Goal: Task Accomplishment & Management: Manage account settings

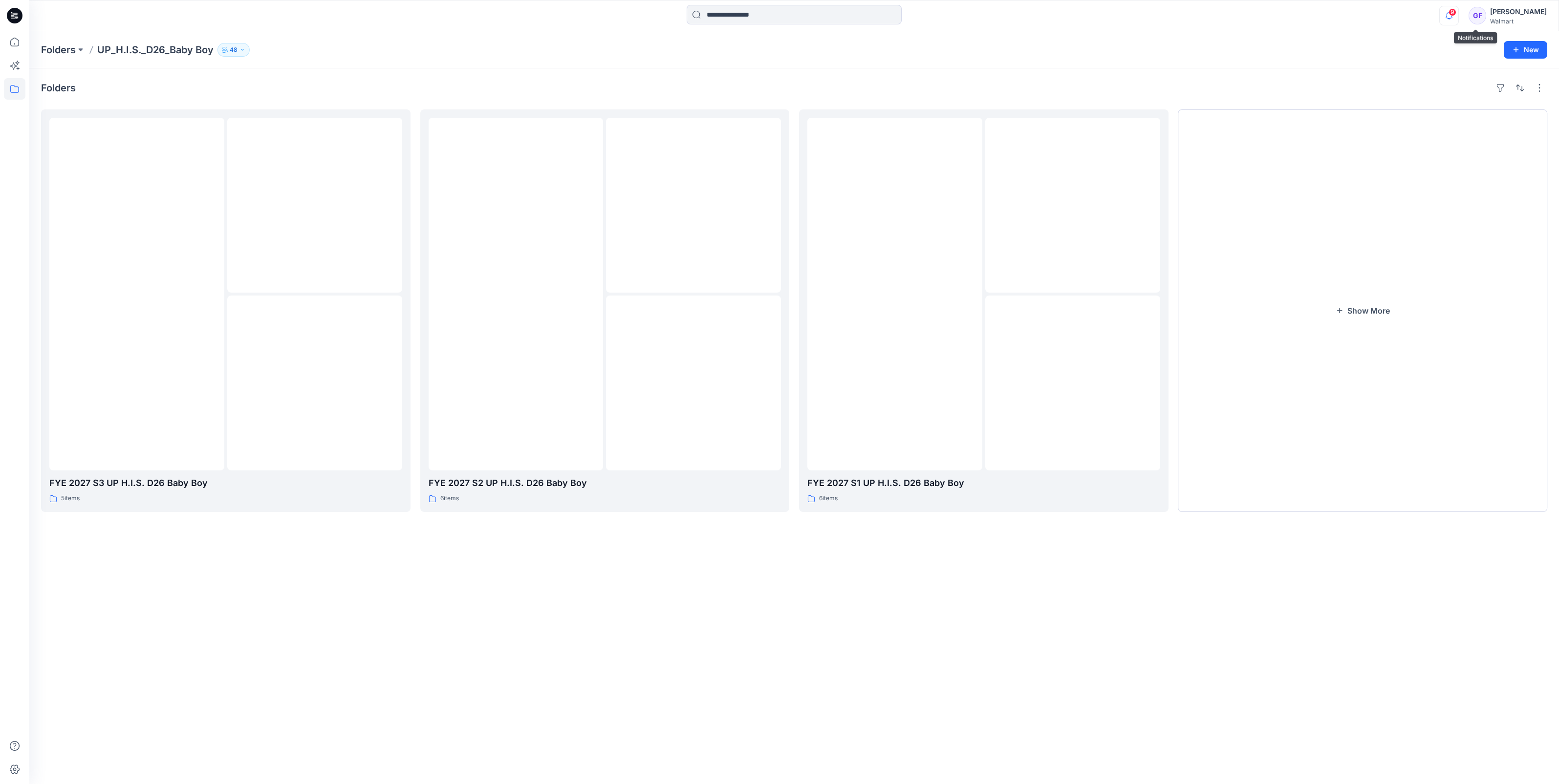
click at [1450, 12] on icon "button" at bounding box center [1449, 12] width 2 height 1
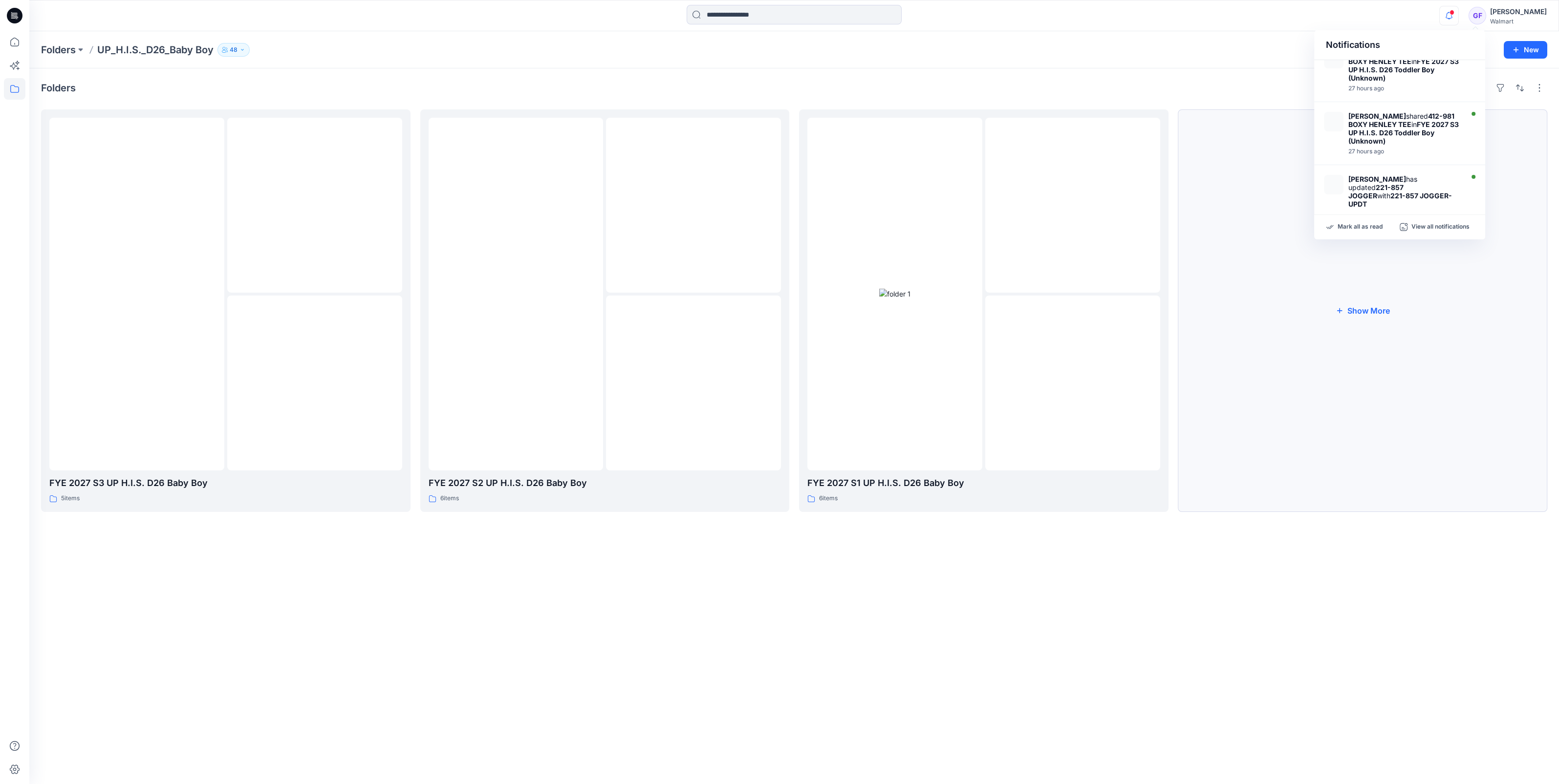
scroll to position [367, 0]
click at [60, 47] on p "Folders" at bounding box center [58, 50] width 34 height 14
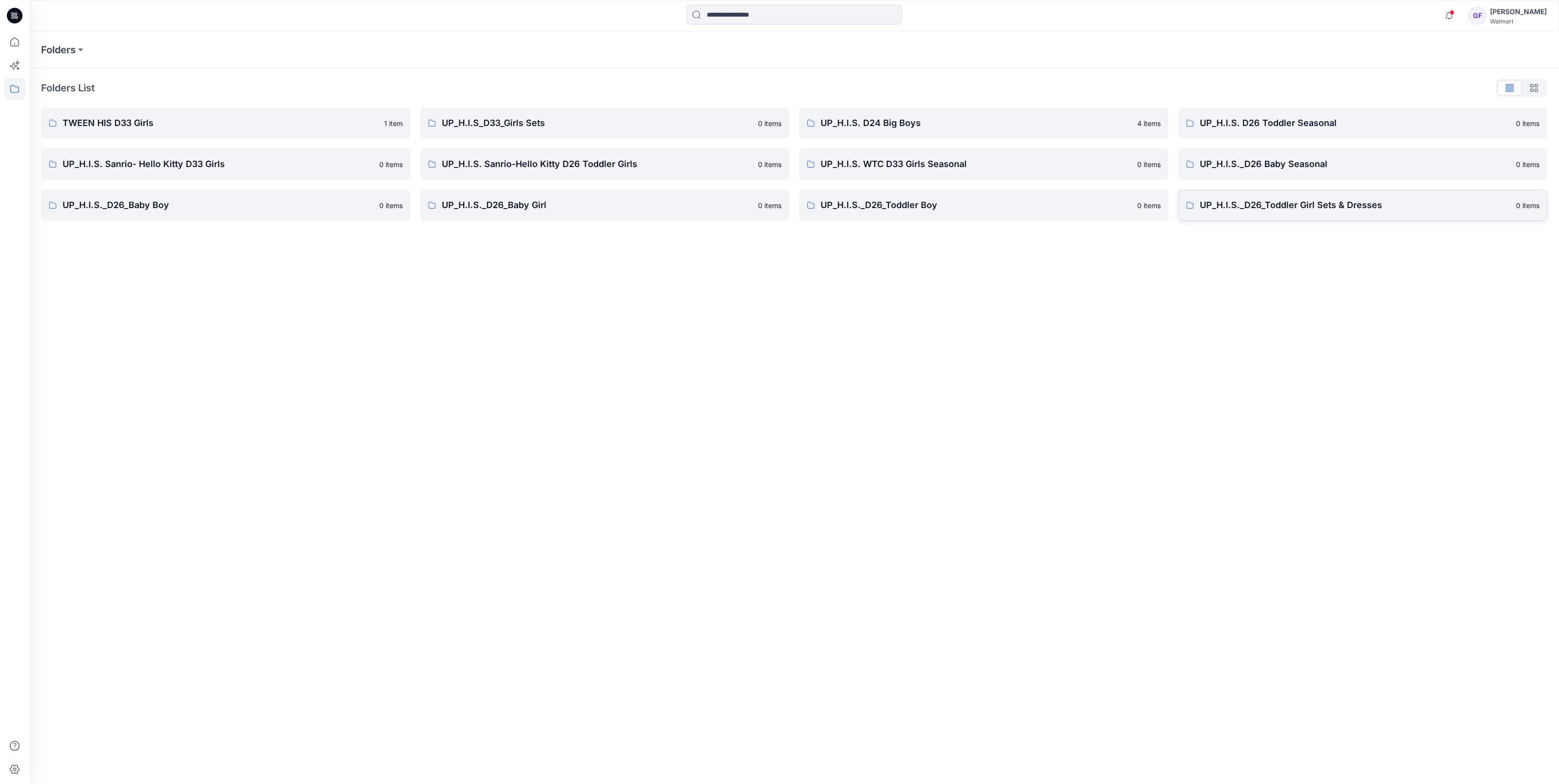
click at [1277, 203] on p "UP_H.I.S._D26_Toddler Girl Sets & Dresses" at bounding box center [1355, 205] width 311 height 14
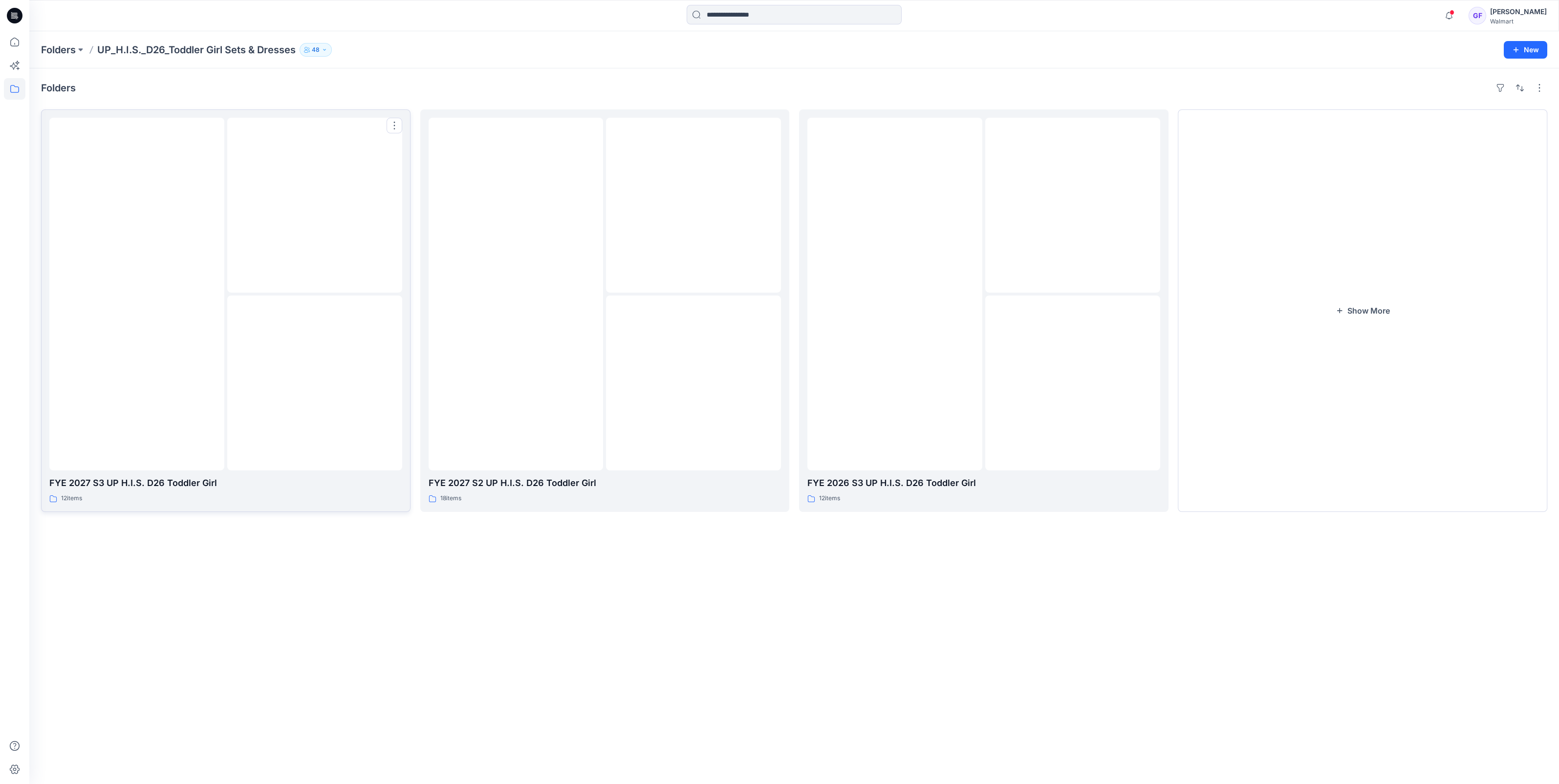
click at [211, 324] on div at bounding box center [137, 294] width 175 height 353
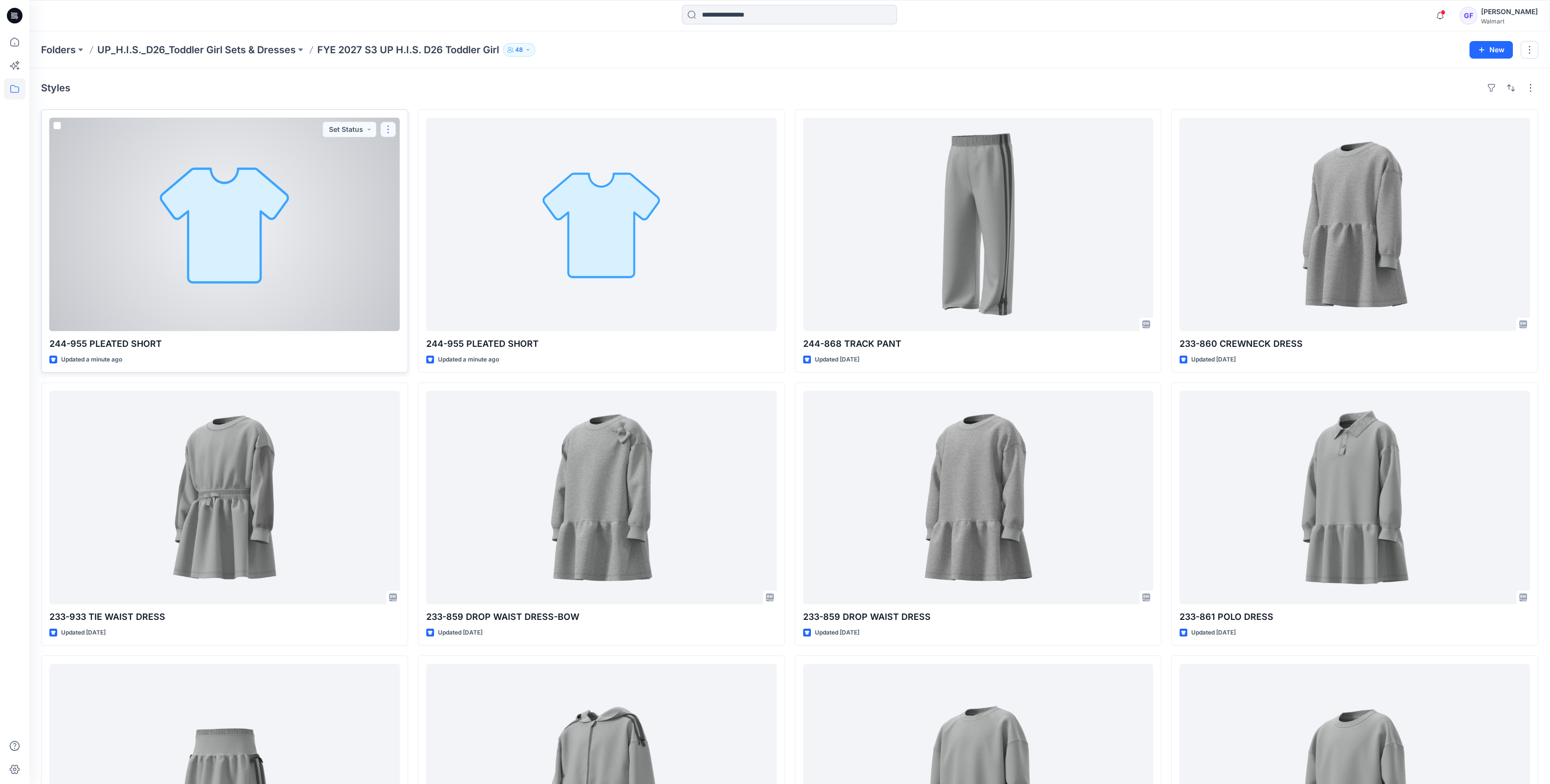
click at [389, 126] on button "button" at bounding box center [388, 129] width 16 height 16
click at [324, 196] on div at bounding box center [225, 224] width 350 height 214
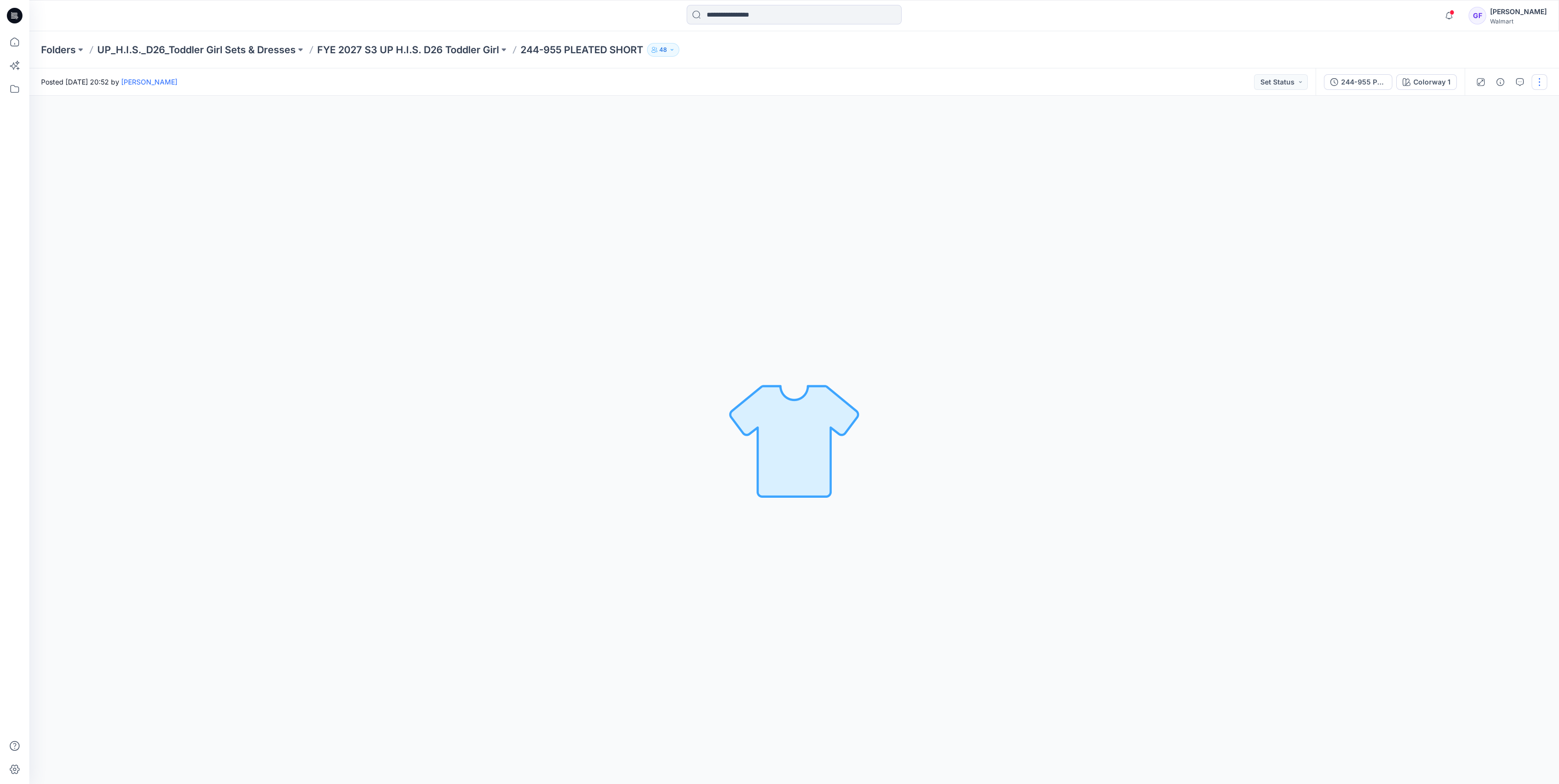
click at [1535, 80] on button "button" at bounding box center [1540, 82] width 16 height 16
click at [1351, 156] on div "Colorway 1 Loading... Material Properties Loading..." at bounding box center [794, 440] width 1530 height 688
click at [1538, 82] on button "button" at bounding box center [1540, 82] width 16 height 16
click at [1488, 129] on button "Edit" at bounding box center [1498, 132] width 90 height 18
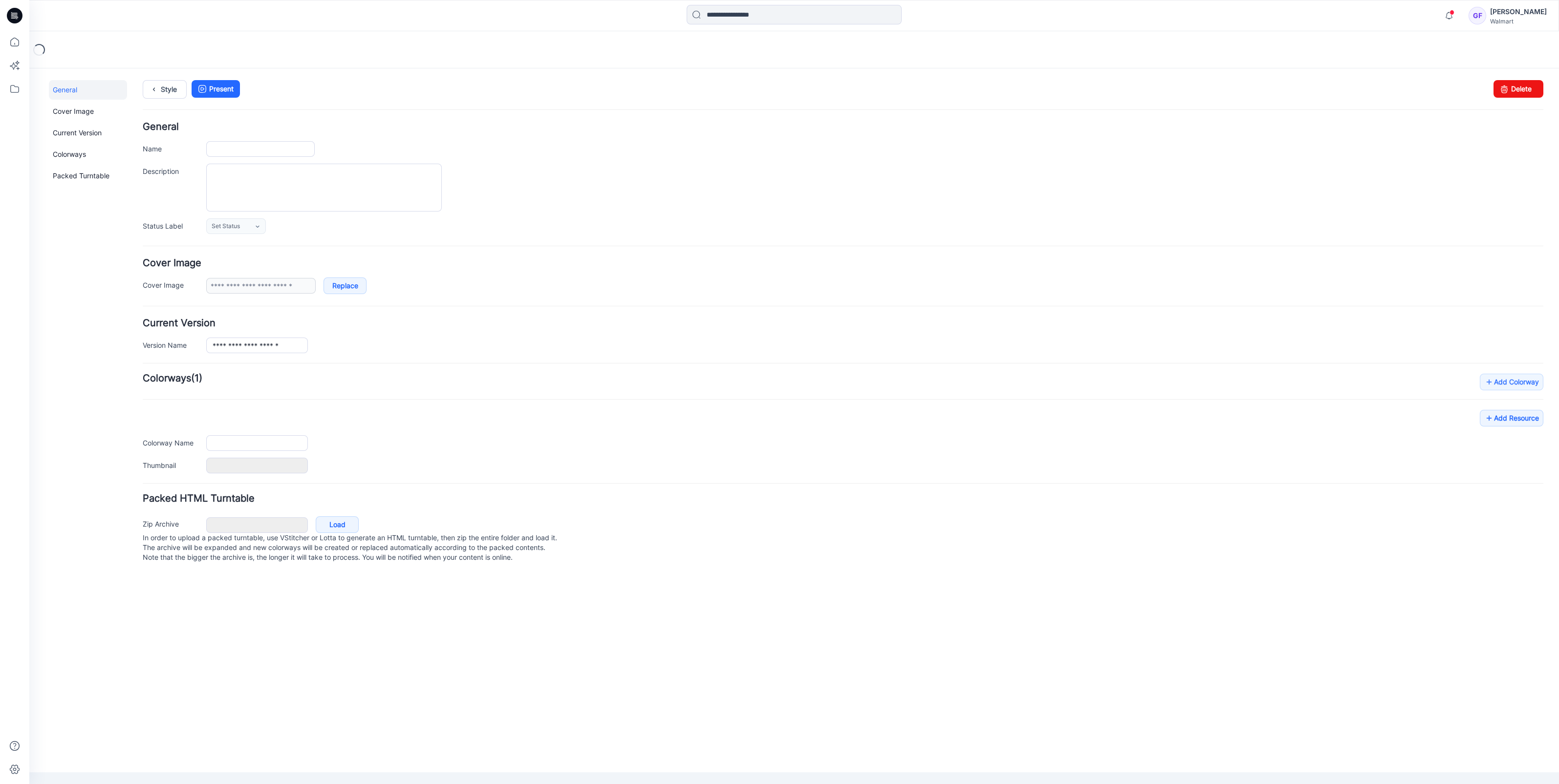
type input "**********"
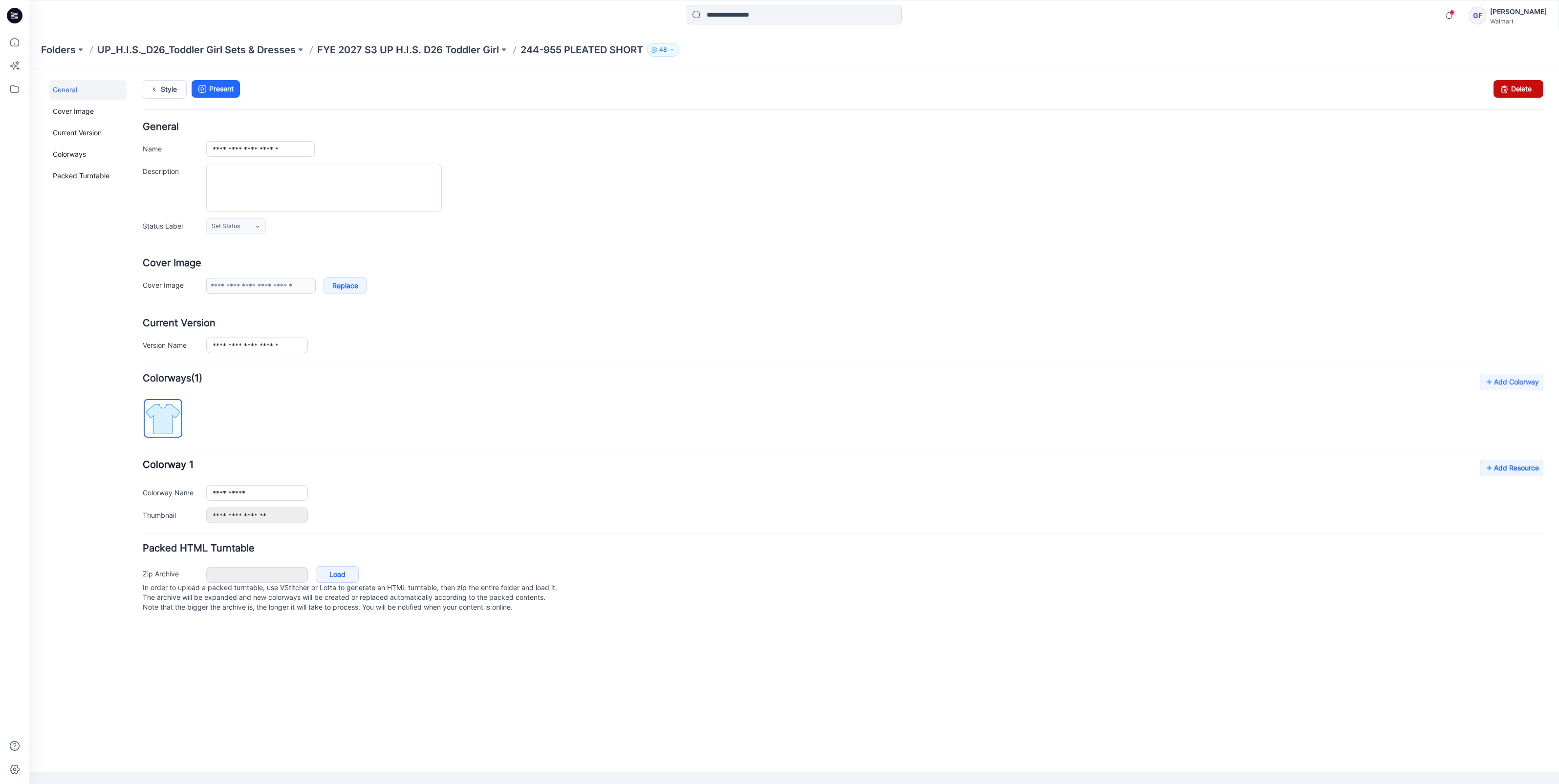
click at [1527, 97] on link "Delete" at bounding box center [1518, 88] width 50 height 18
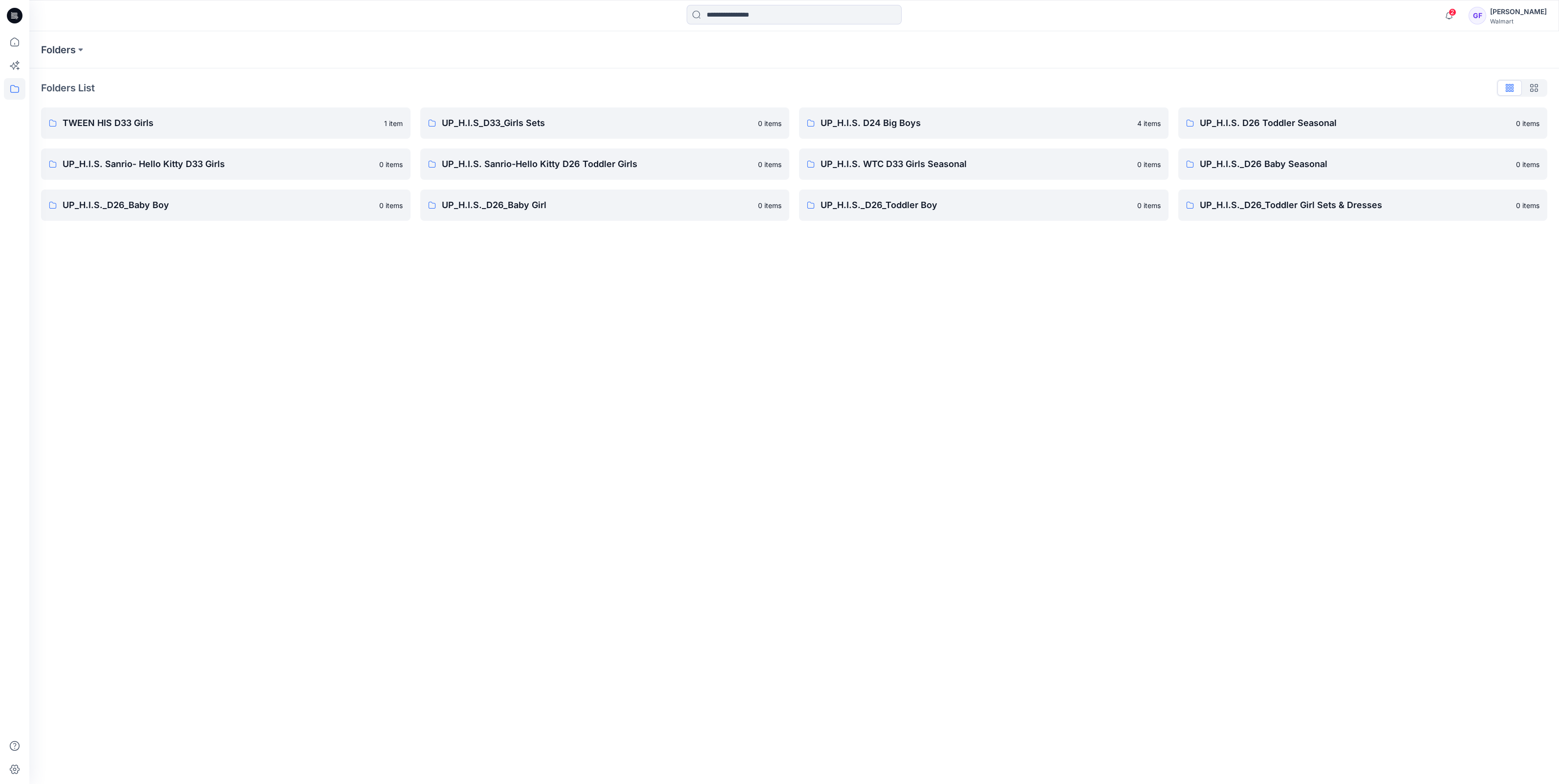
click at [271, 614] on div "Folders Folders List TWEEN HIS D33 Girls 1 item UP_H.I.S. Sanrio- Hello Kitty D…" at bounding box center [794, 408] width 1530 height 753
click at [1309, 200] on p "UP_H.I.S._D26_Toddler Girl Sets & Dresses" at bounding box center [1355, 205] width 311 height 14
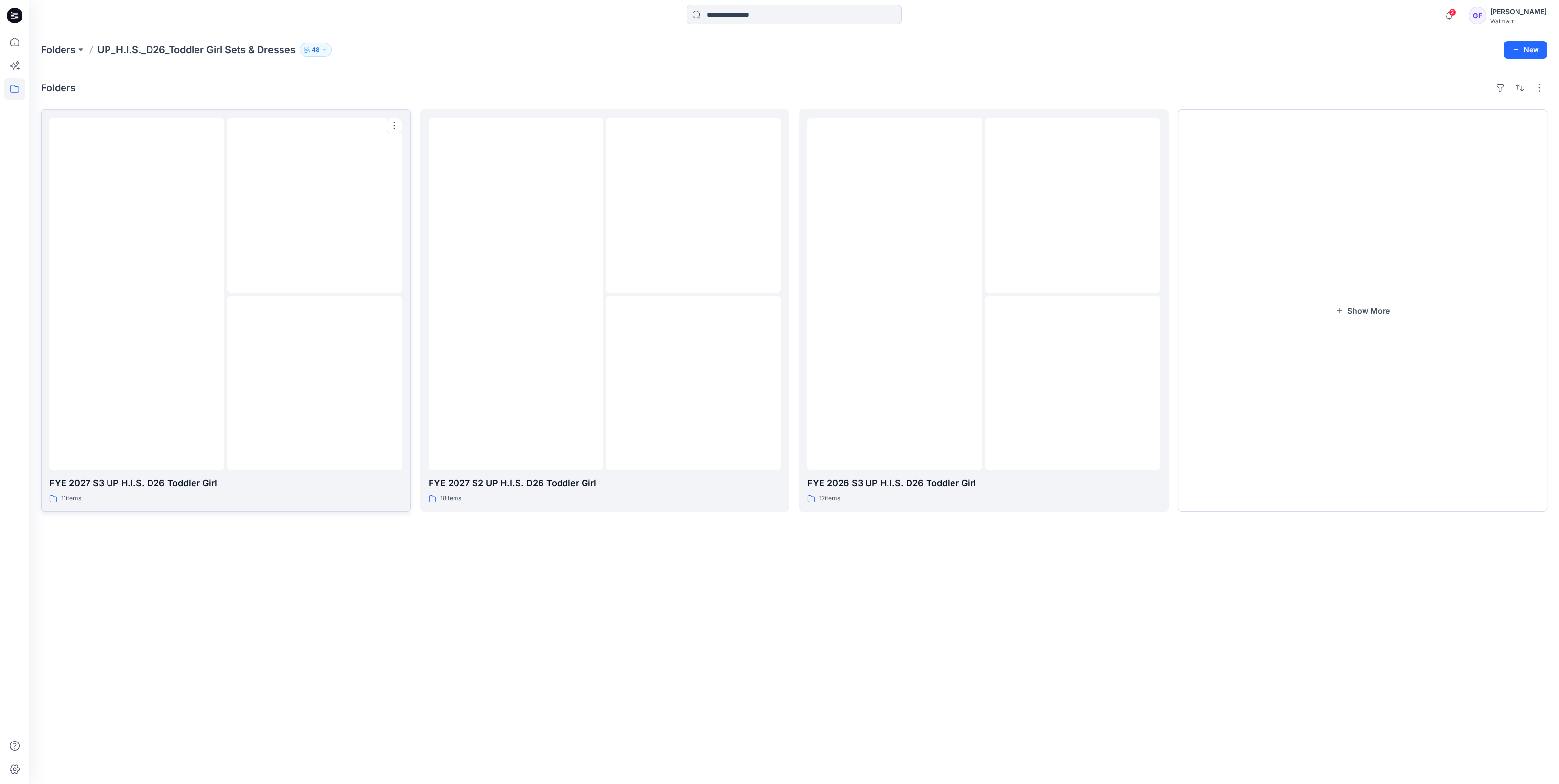
click at [254, 345] on div at bounding box center [314, 383] width 175 height 175
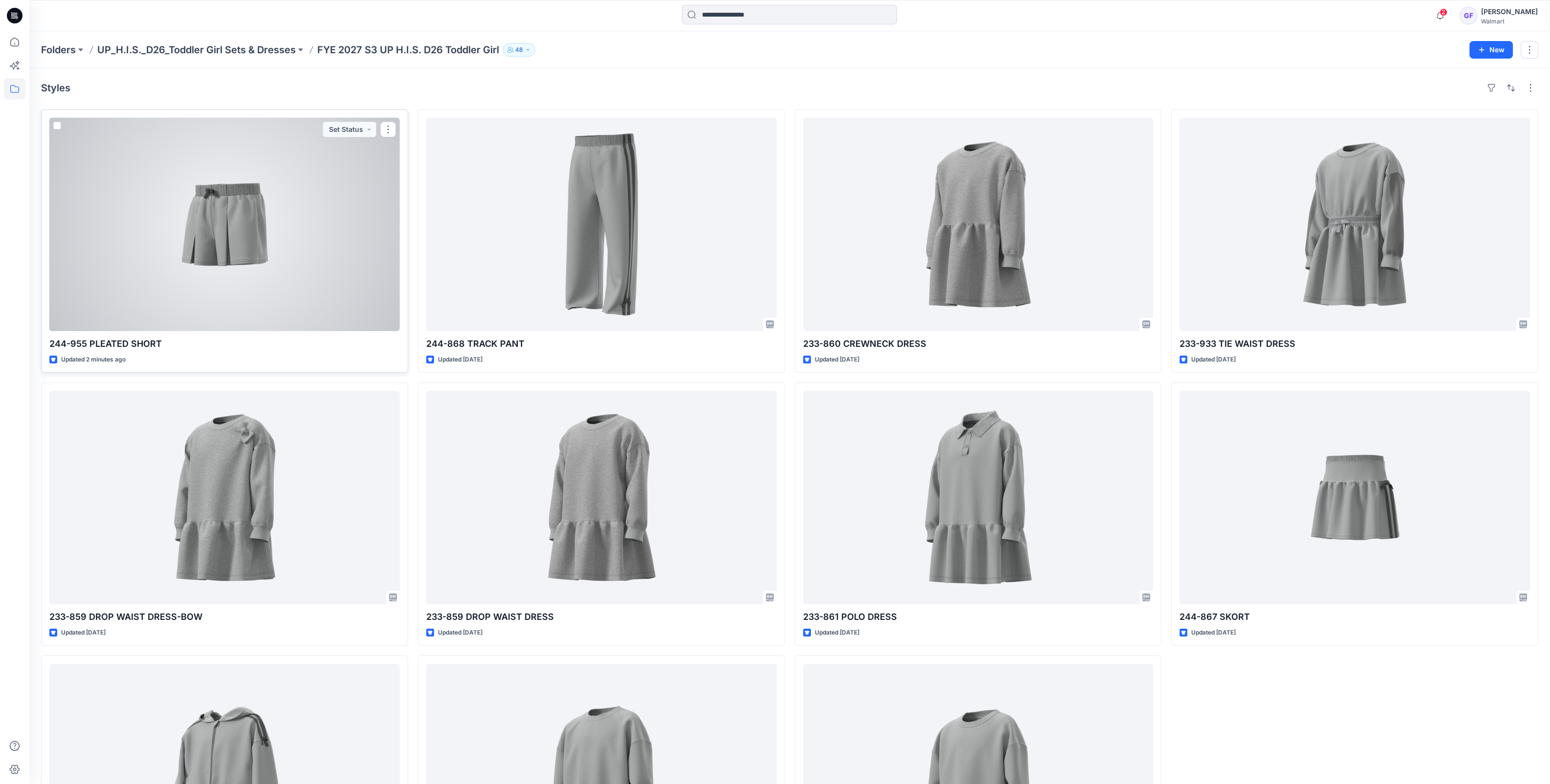
click at [254, 275] on div at bounding box center [225, 224] width 350 height 214
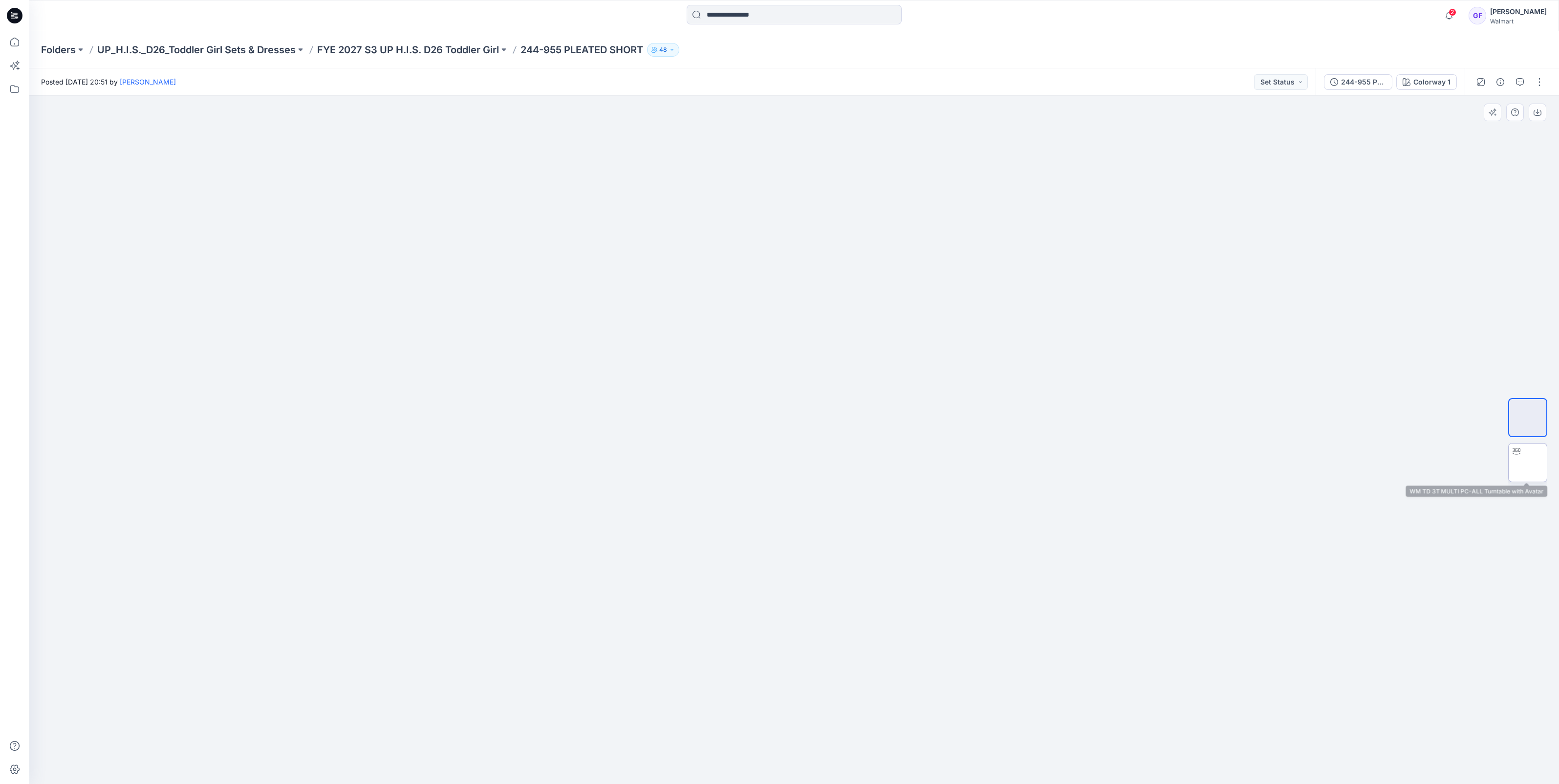
click at [1528, 463] on img at bounding box center [1528, 463] width 0 height 0
drag, startPoint x: 832, startPoint y: 774, endPoint x: 568, endPoint y: 760, distance: 264.4
click at [568, 760] on div at bounding box center [794, 440] width 1530 height 688
click at [1542, 82] on button "button" at bounding box center [1540, 82] width 16 height 16
click at [1479, 131] on p "Edit" at bounding box center [1477, 132] width 12 height 10
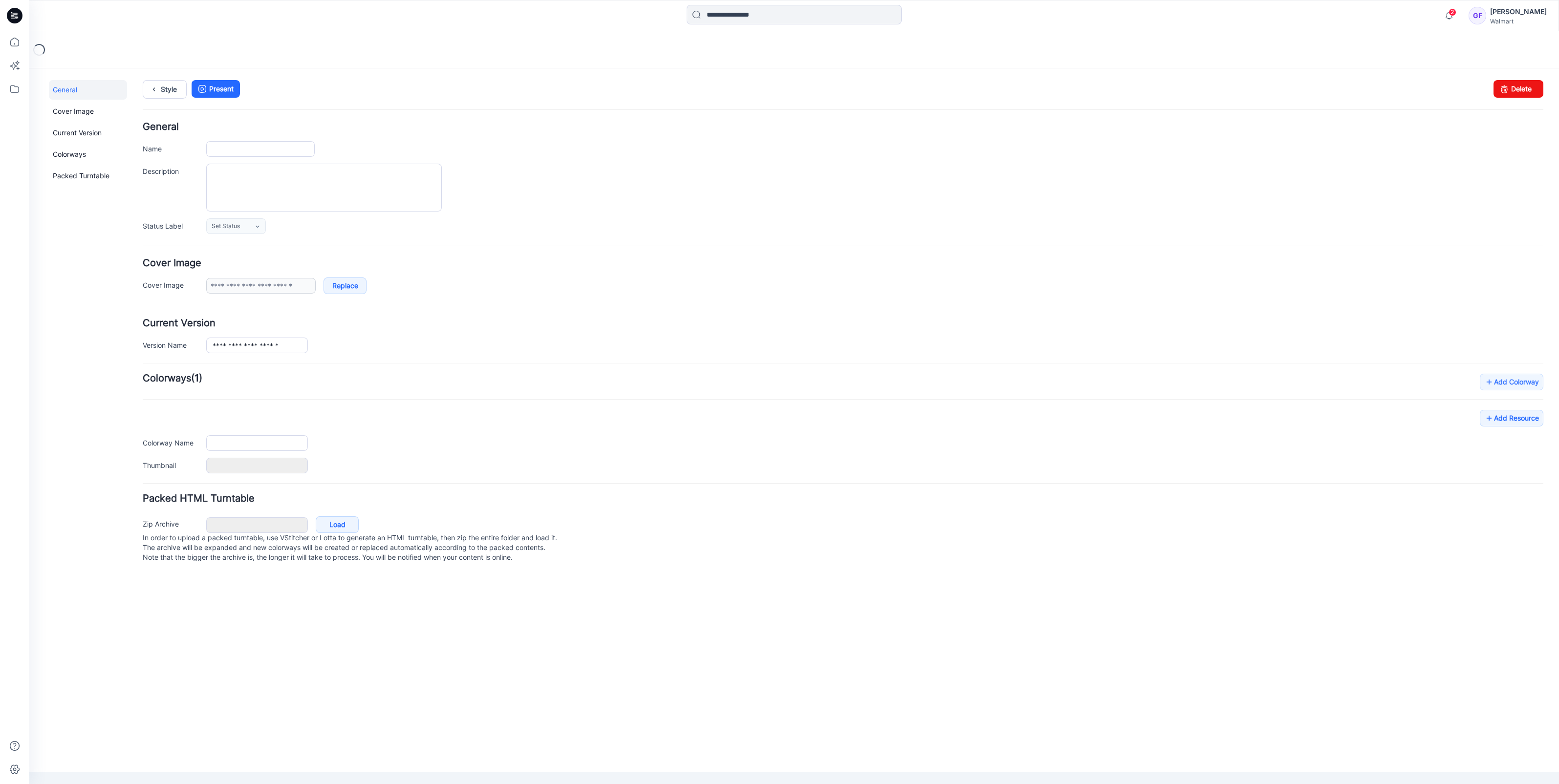
type input "**********"
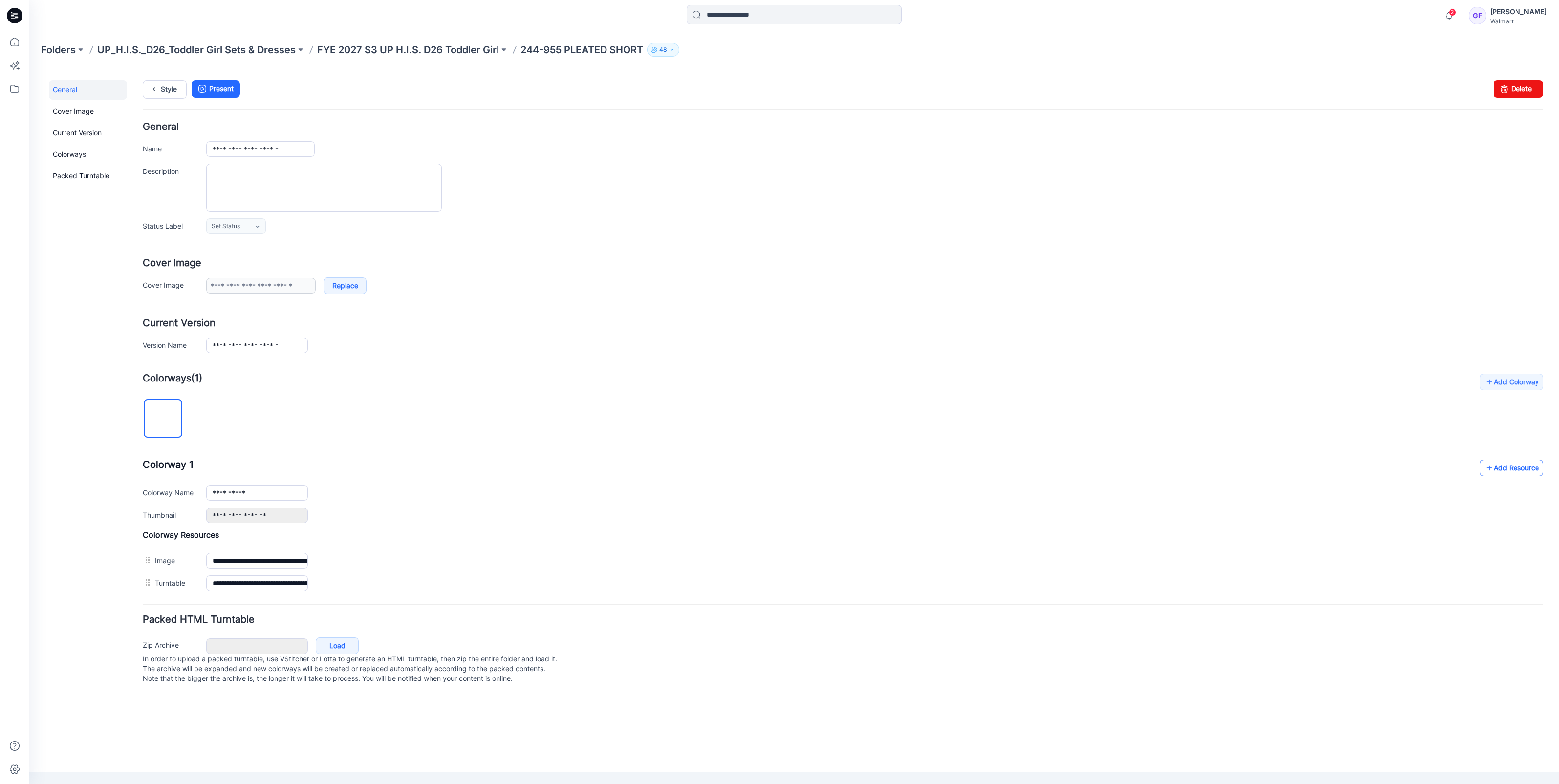
click at [1523, 468] on link "Add Resource" at bounding box center [1511, 468] width 64 height 16
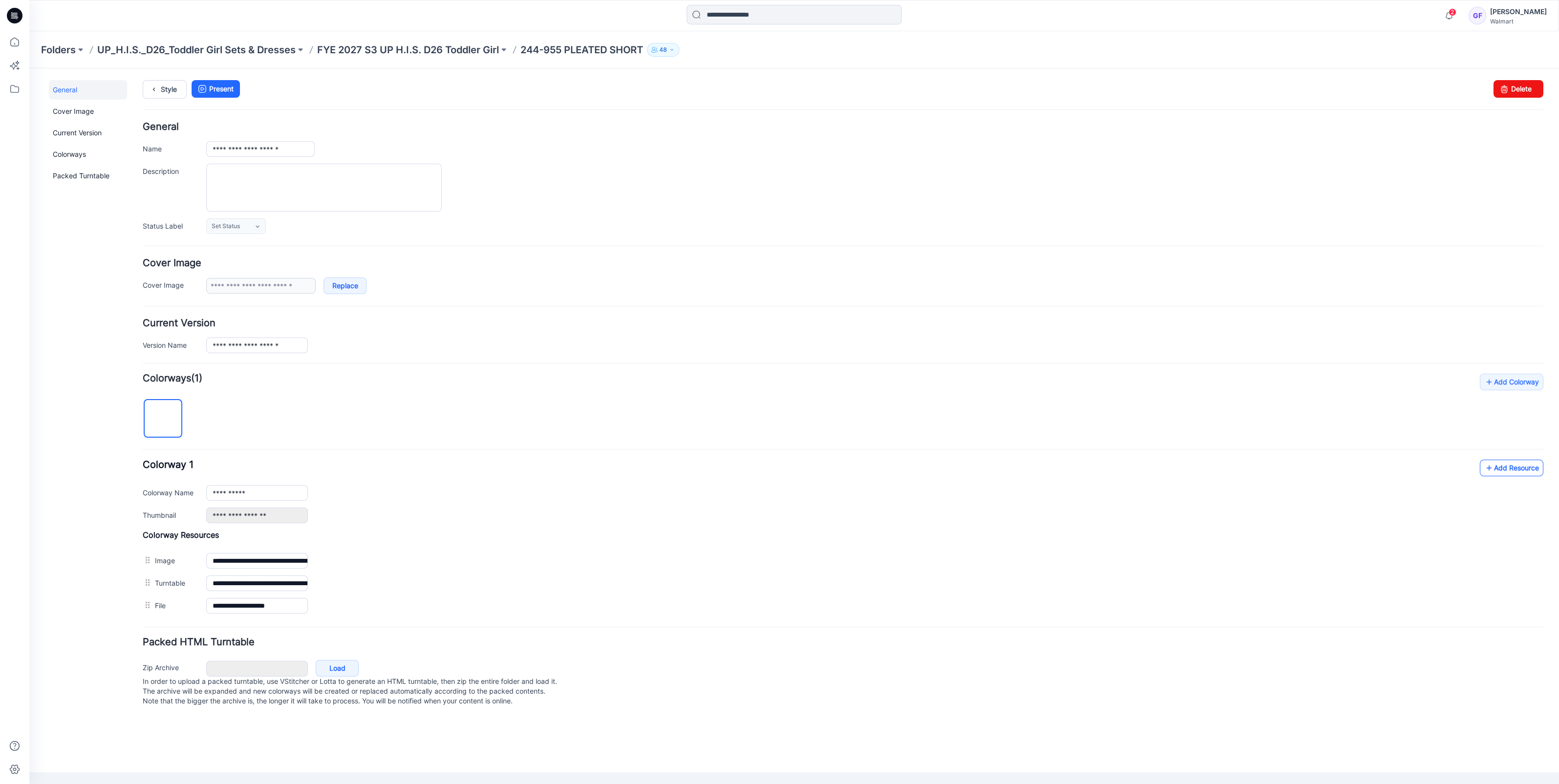
click at [1498, 469] on link "Add Resource" at bounding box center [1511, 468] width 64 height 16
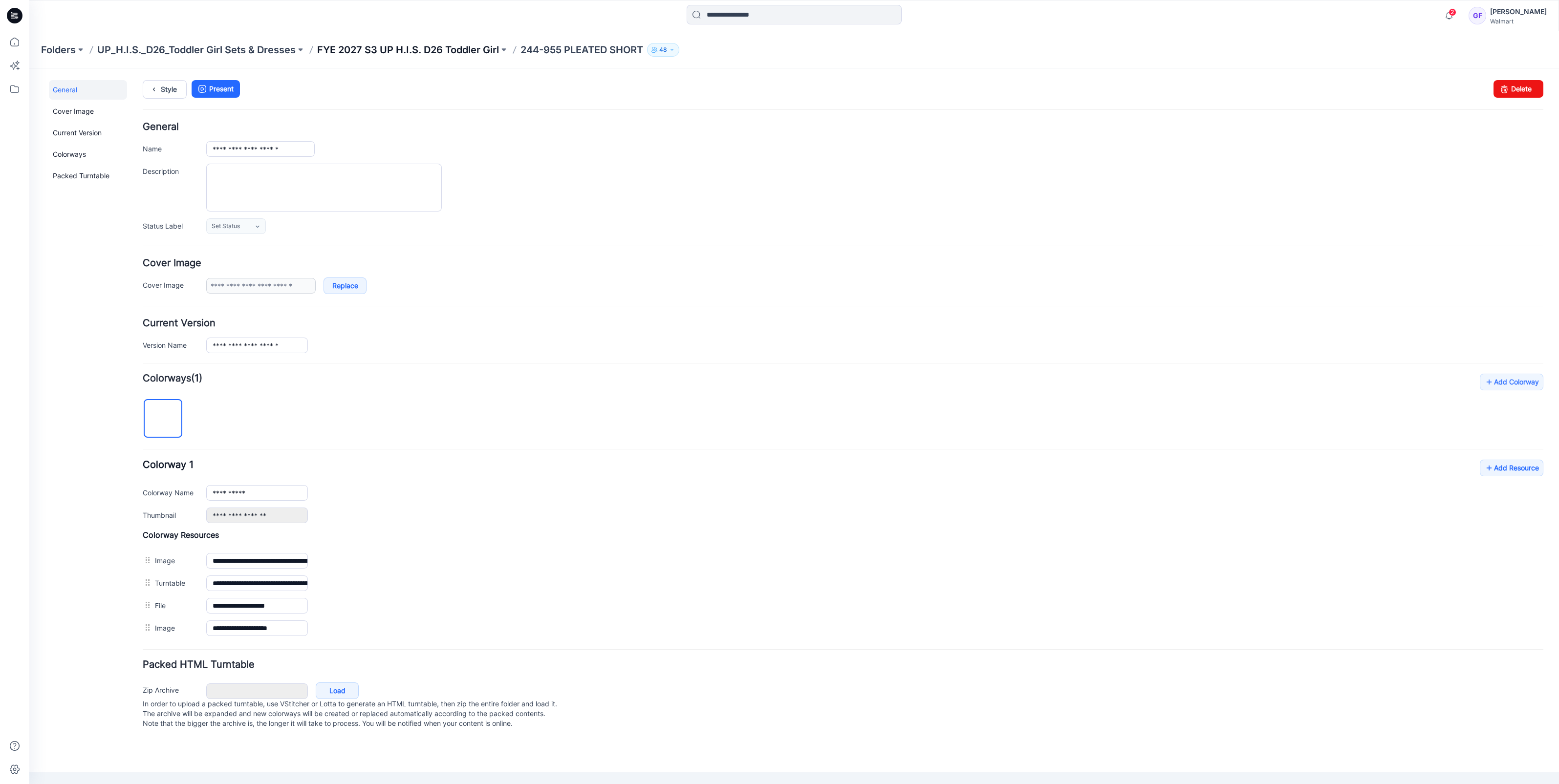
click at [459, 48] on p "FYE 2027 S3 UP H.I.S. D26 Toddler Girl" at bounding box center [408, 50] width 182 height 14
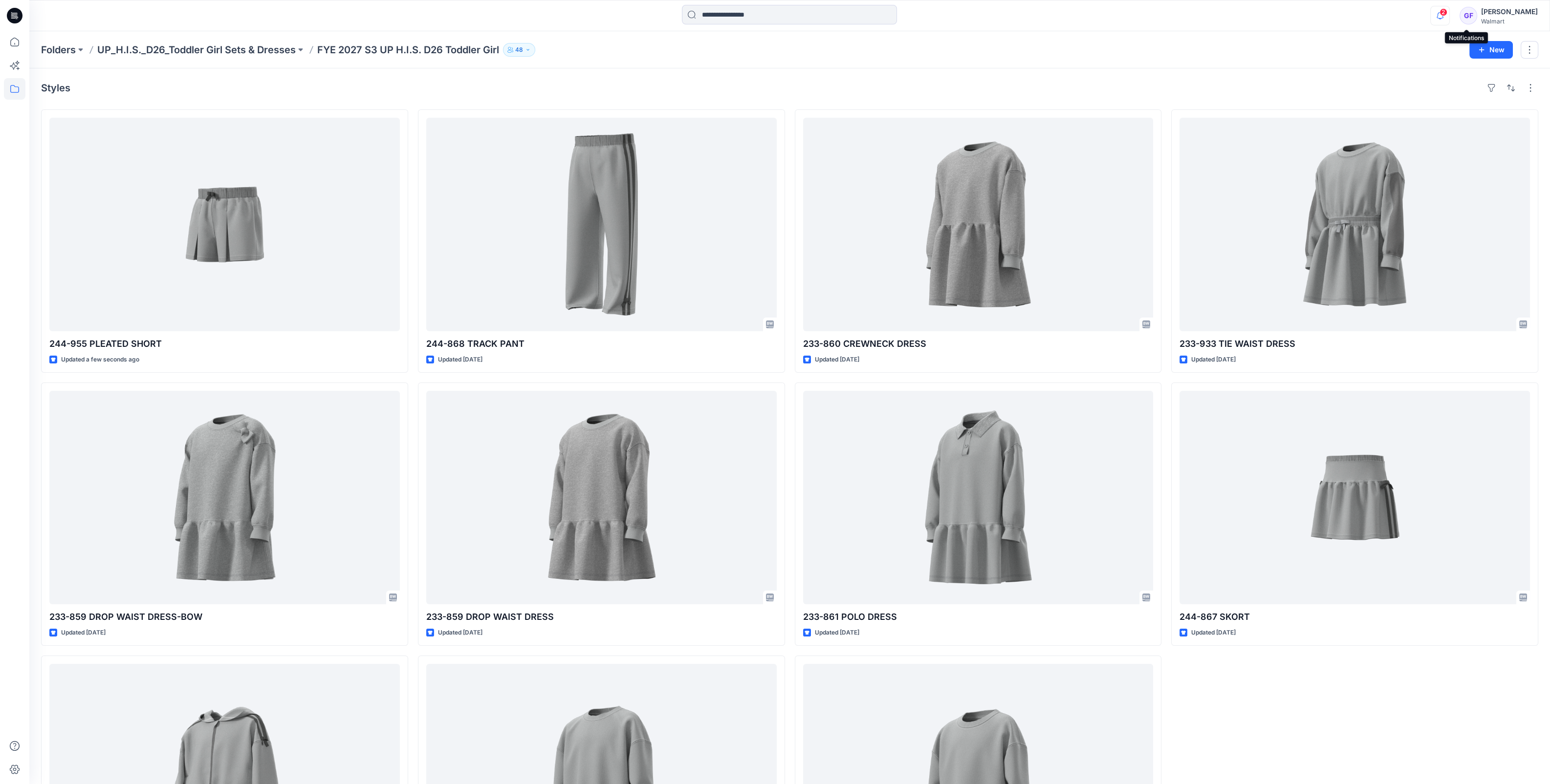
click at [1449, 17] on icon "button" at bounding box center [1440, 16] width 19 height 19
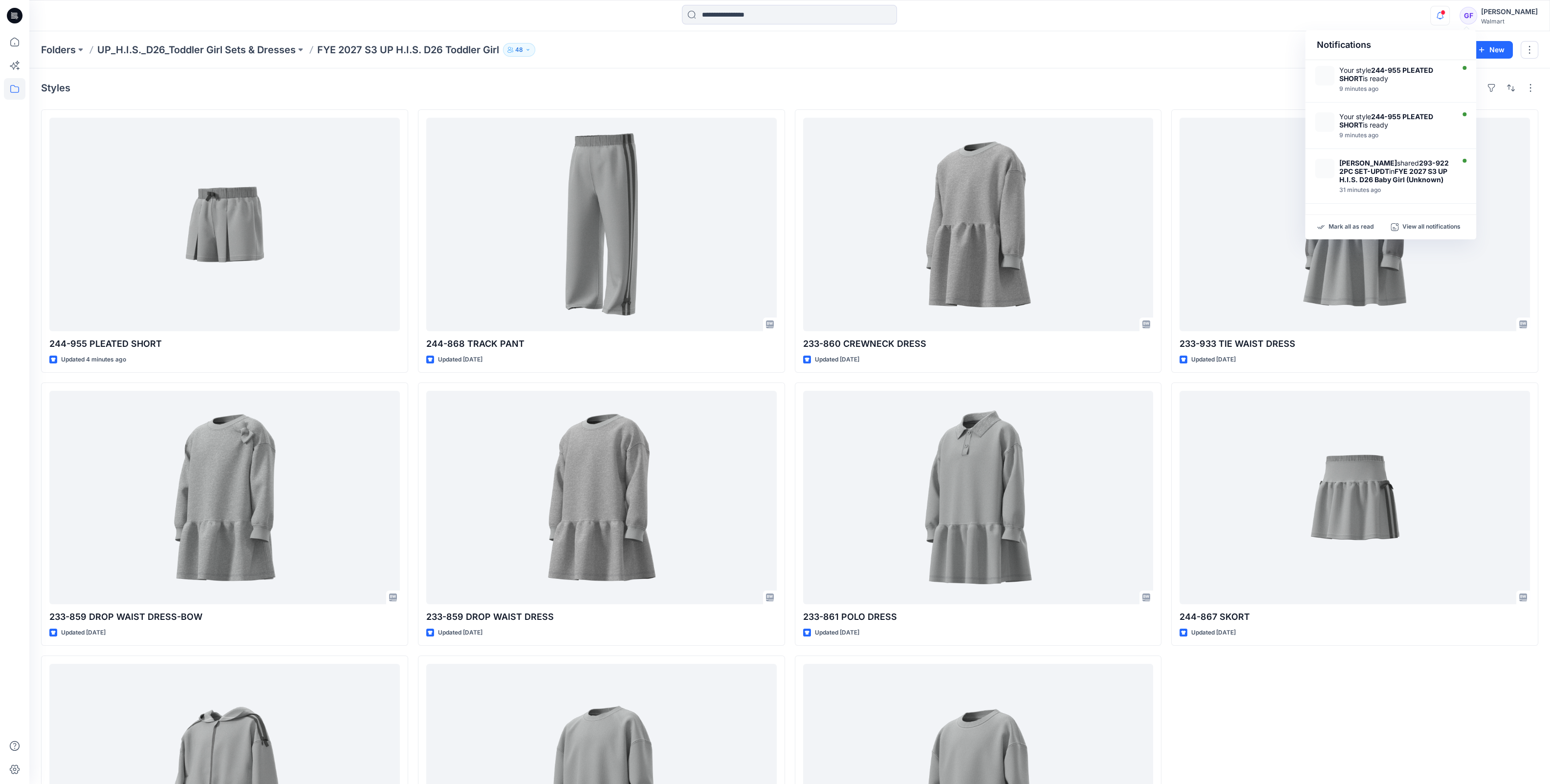
click at [1246, 22] on div "Notifications Your style 244-955 PLEATED SHORT is ready 9 minutes ago Your styl…" at bounding box center [789, 16] width 1520 height 22
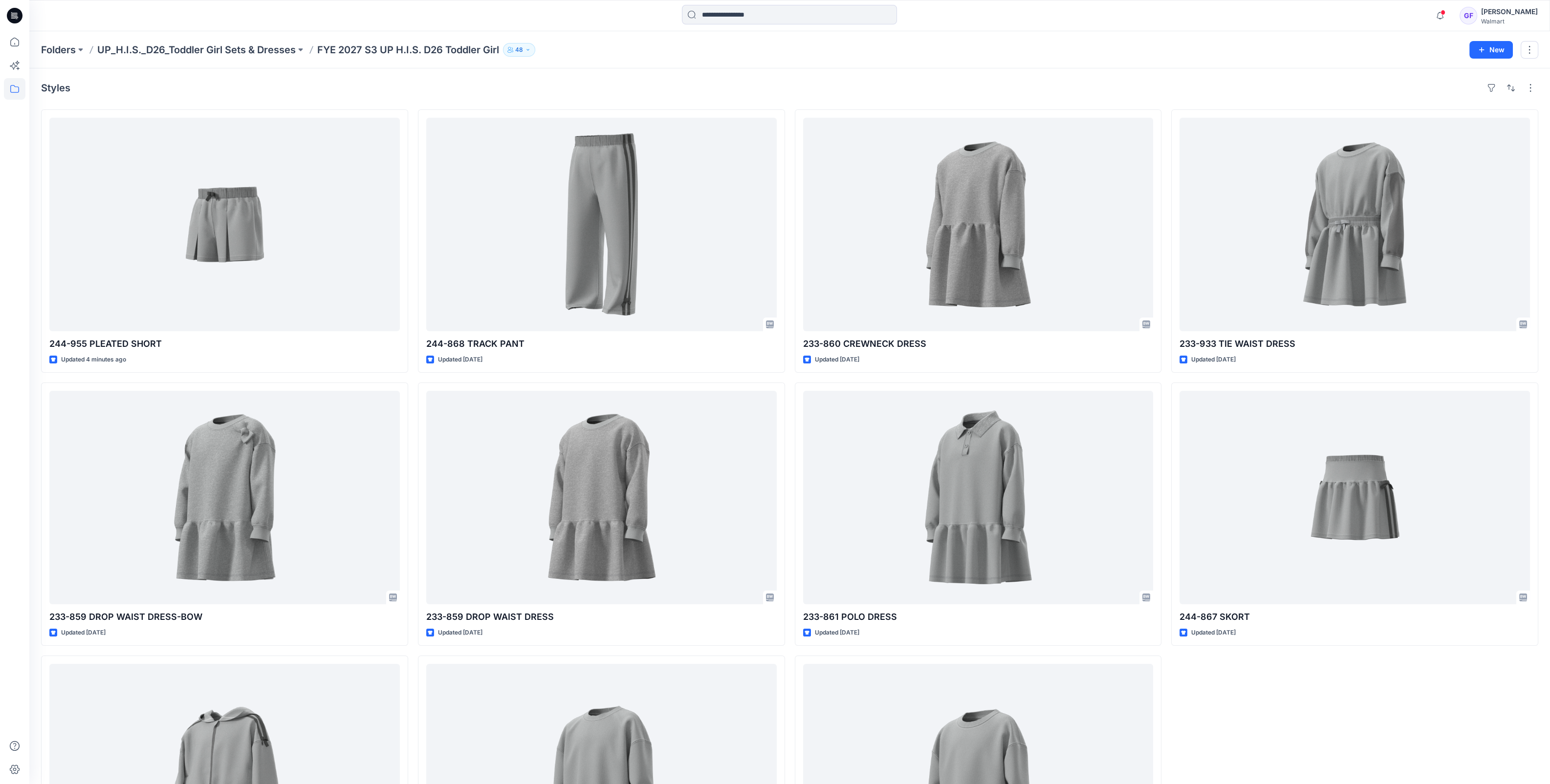
click at [1073, 19] on div at bounding box center [790, 16] width 760 height 22
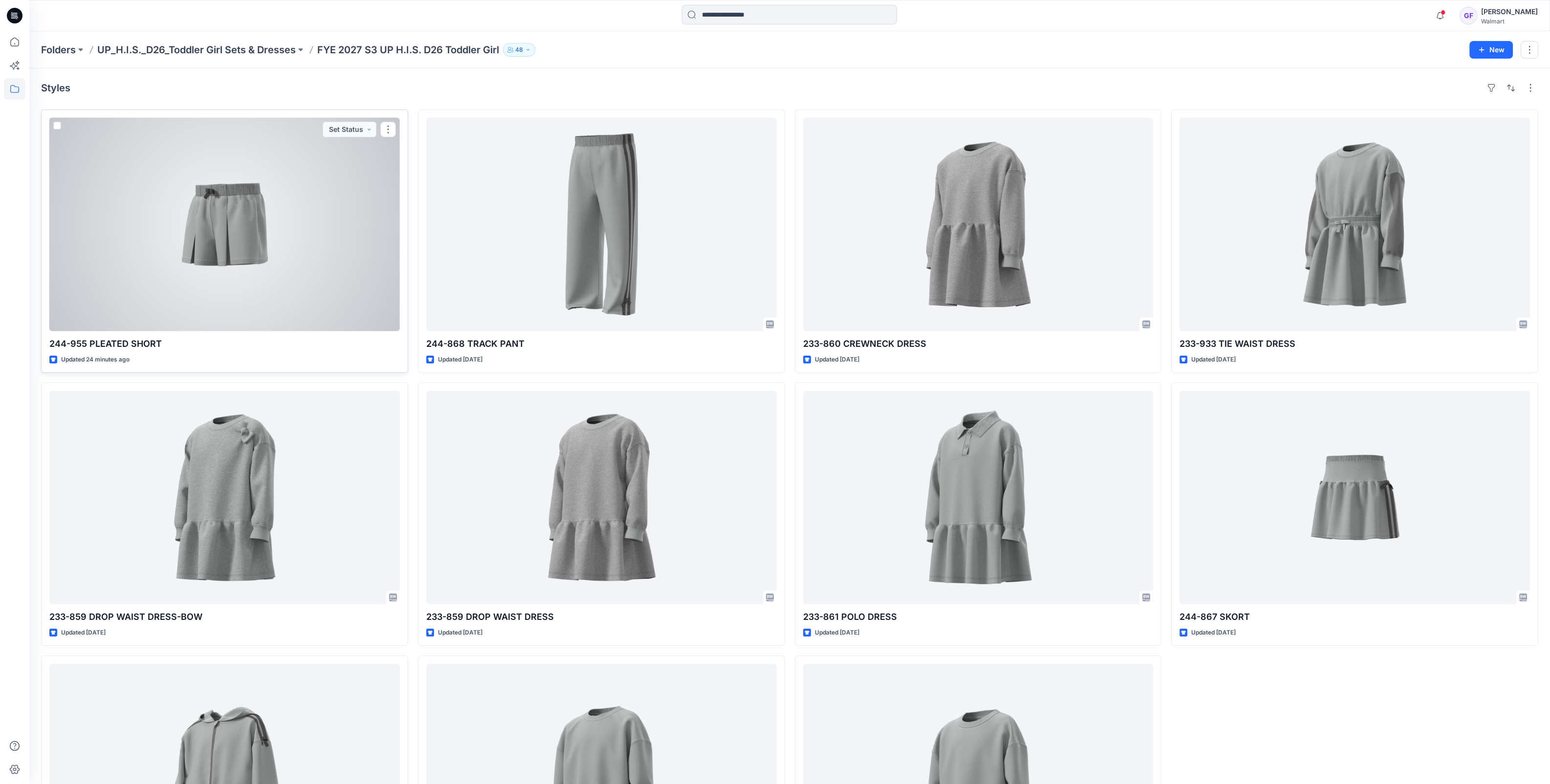
click at [217, 221] on div at bounding box center [225, 224] width 350 height 214
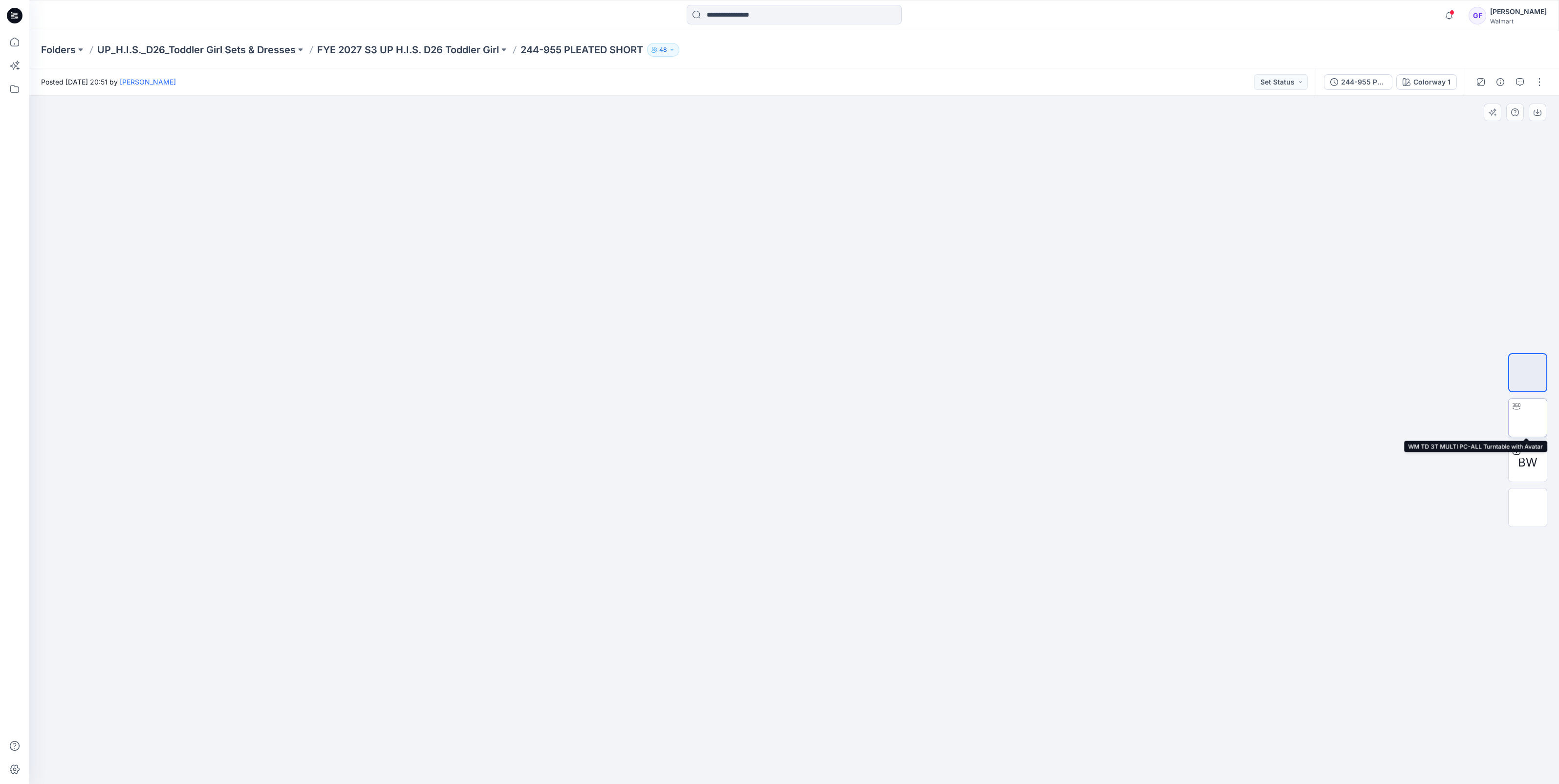
click at [1528, 417] on img at bounding box center [1528, 417] width 0 height 0
click at [1528, 373] on img at bounding box center [1528, 373] width 0 height 0
click at [463, 44] on p "FYE 2027 S3 UP H.I.S. D26 Toddler Girl" at bounding box center [408, 50] width 182 height 14
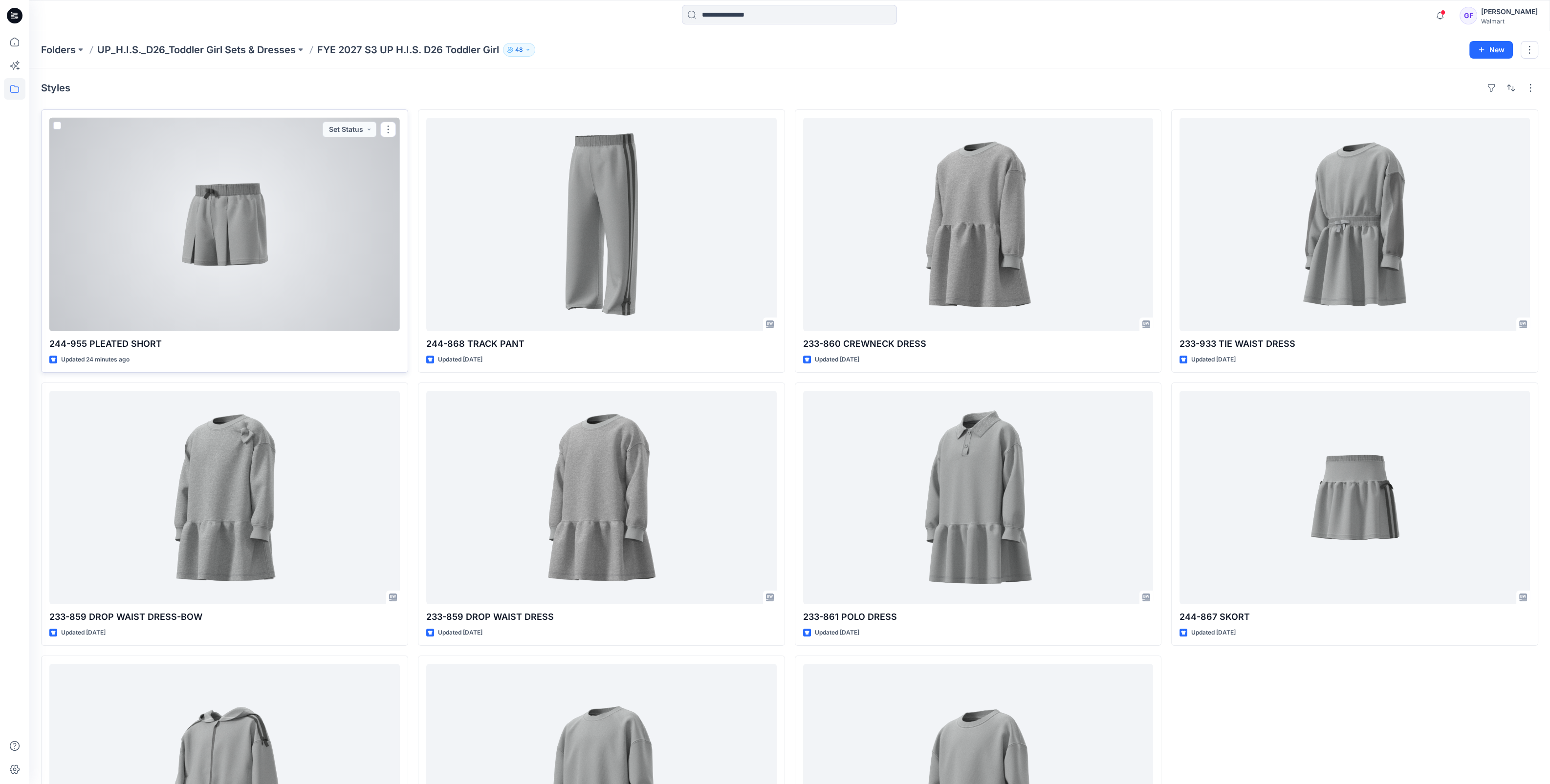
click at [236, 240] on div at bounding box center [225, 224] width 350 height 214
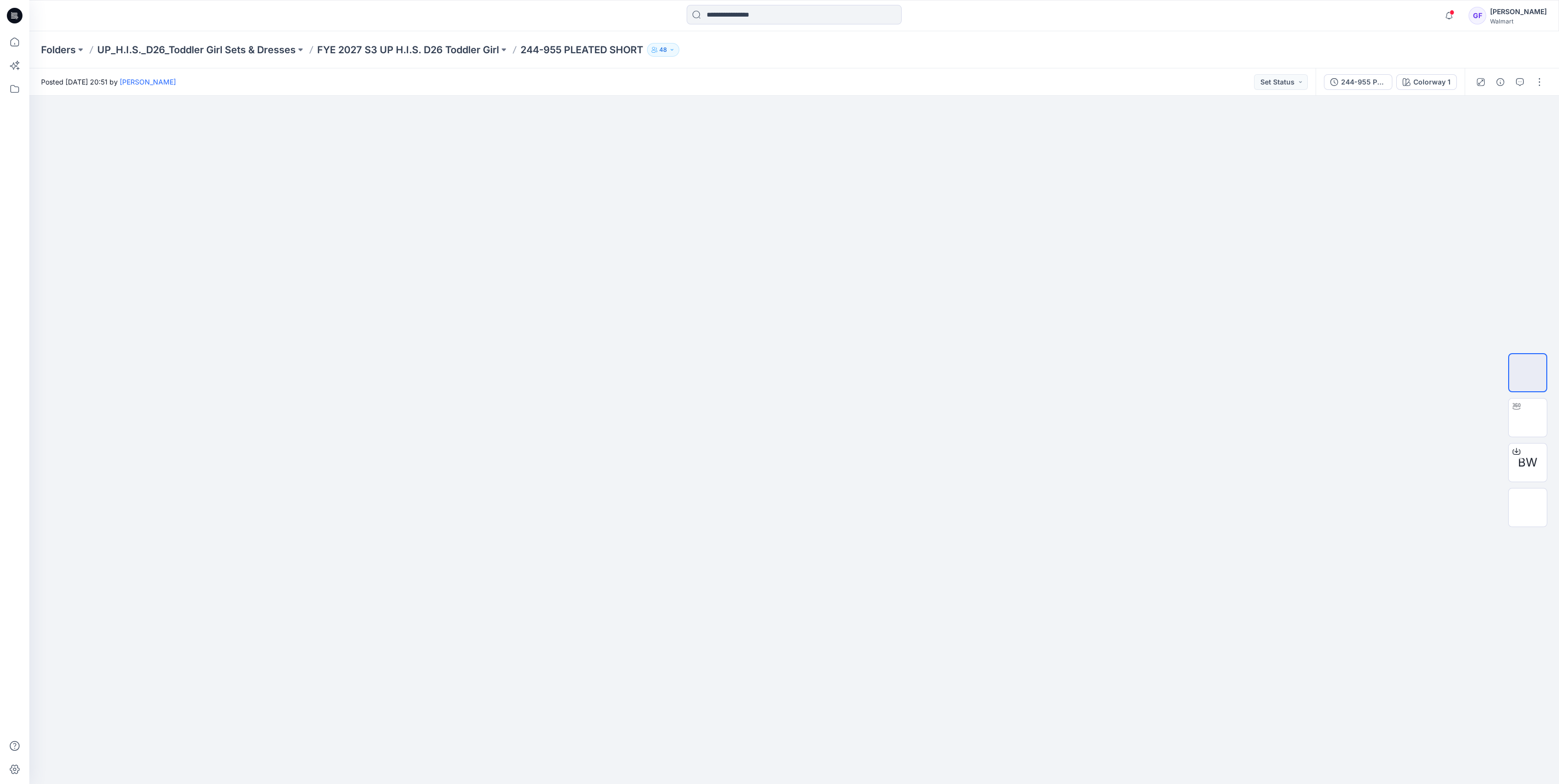
click at [1548, 77] on div at bounding box center [1509, 82] width 90 height 27
click at [1542, 76] on button "button" at bounding box center [1540, 82] width 16 height 16
click at [1477, 132] on p "Edit" at bounding box center [1477, 132] width 12 height 10
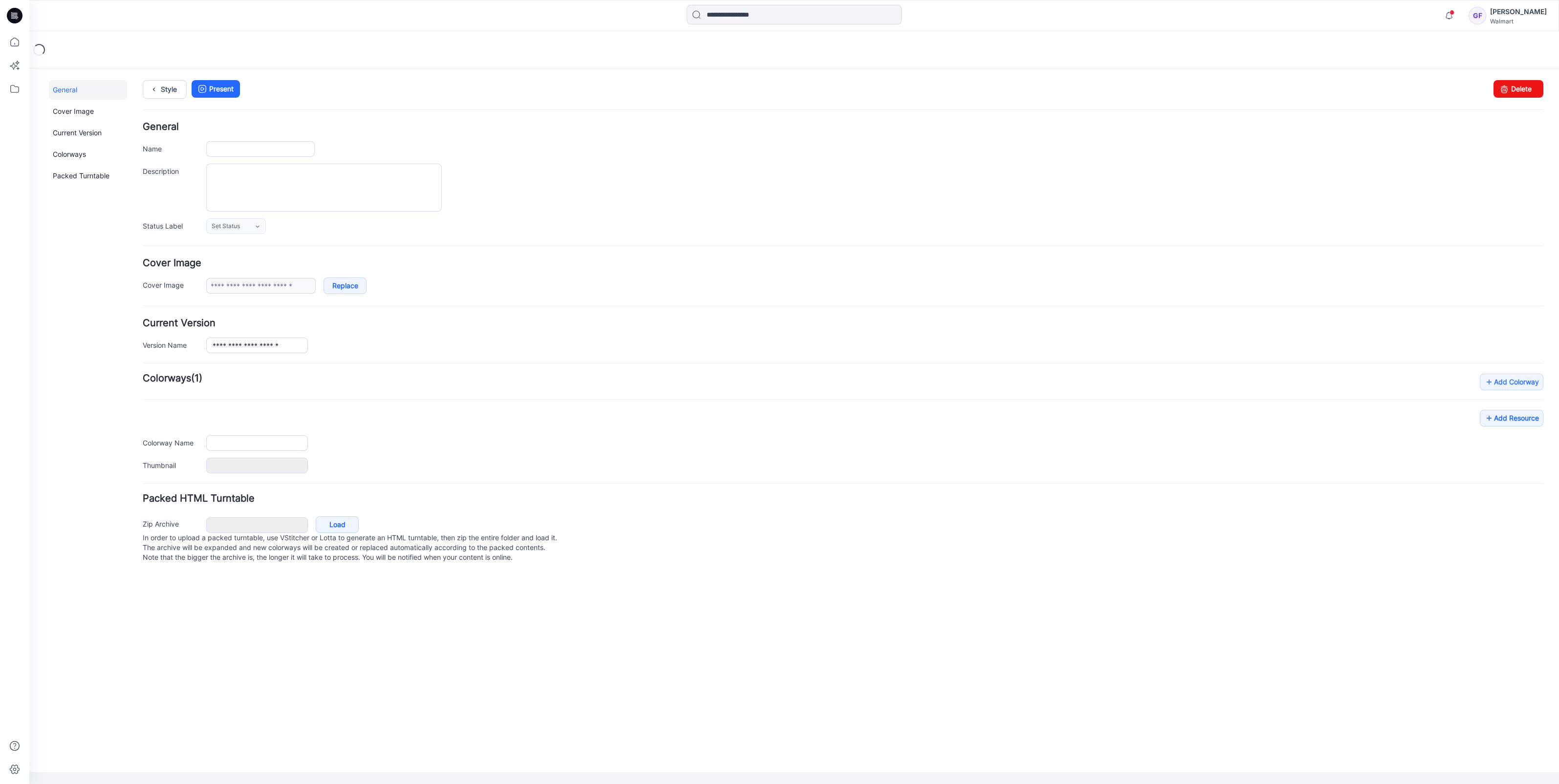
type input "**********"
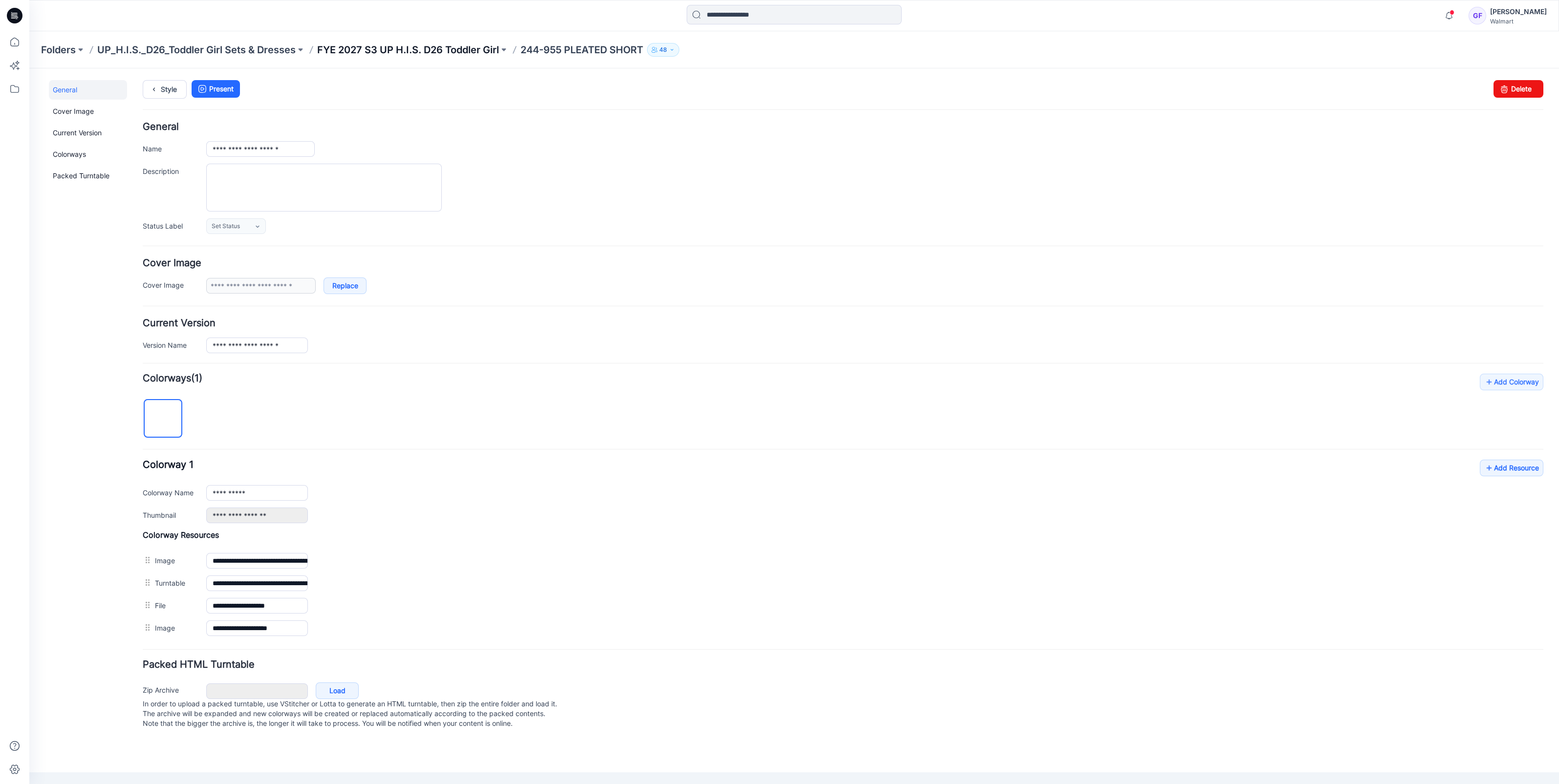
click at [457, 49] on p "FYE 2027 S3 UP H.I.S. D26 Toddler Girl" at bounding box center [408, 50] width 182 height 14
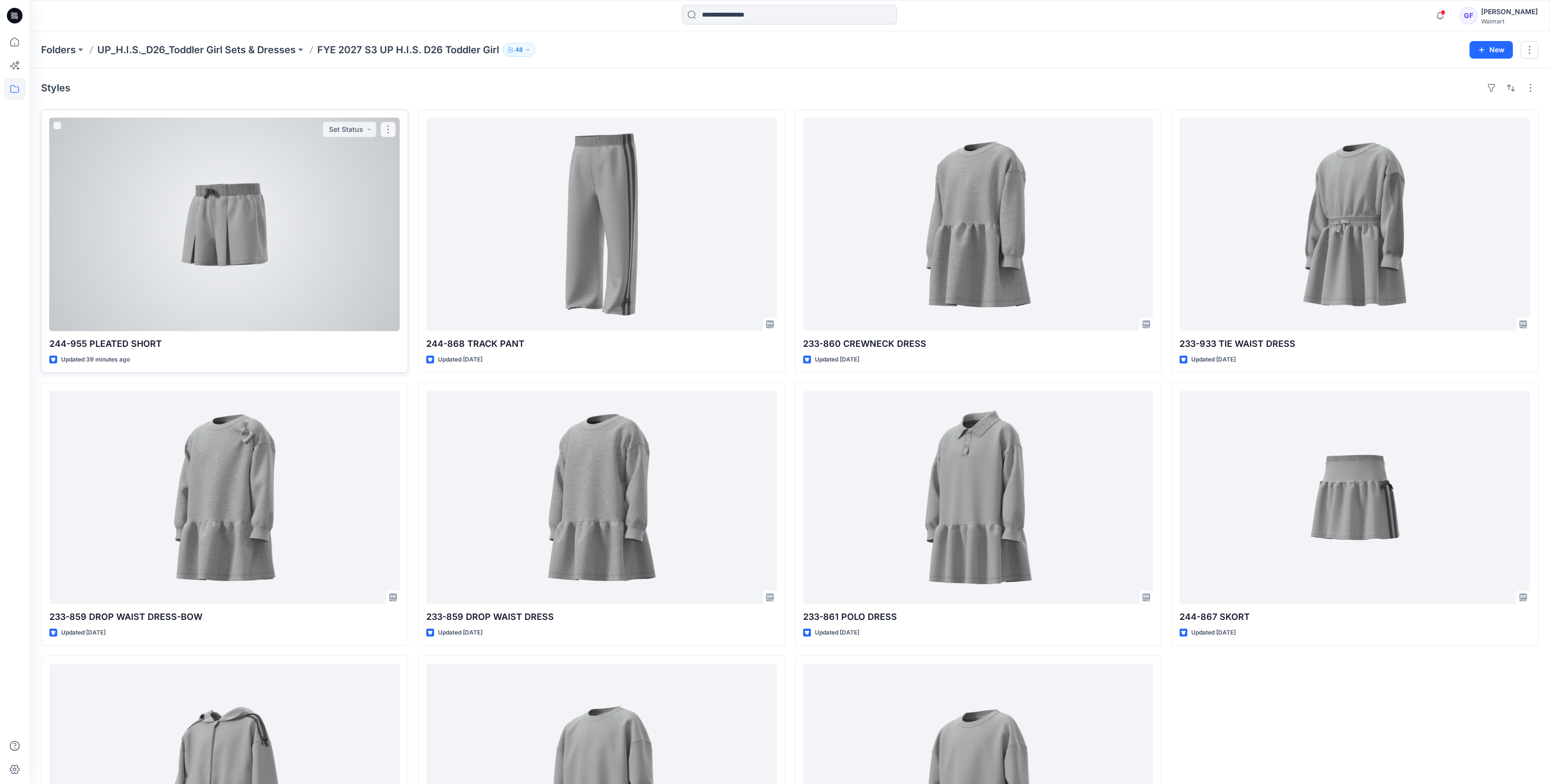
click at [260, 223] on div at bounding box center [225, 224] width 350 height 214
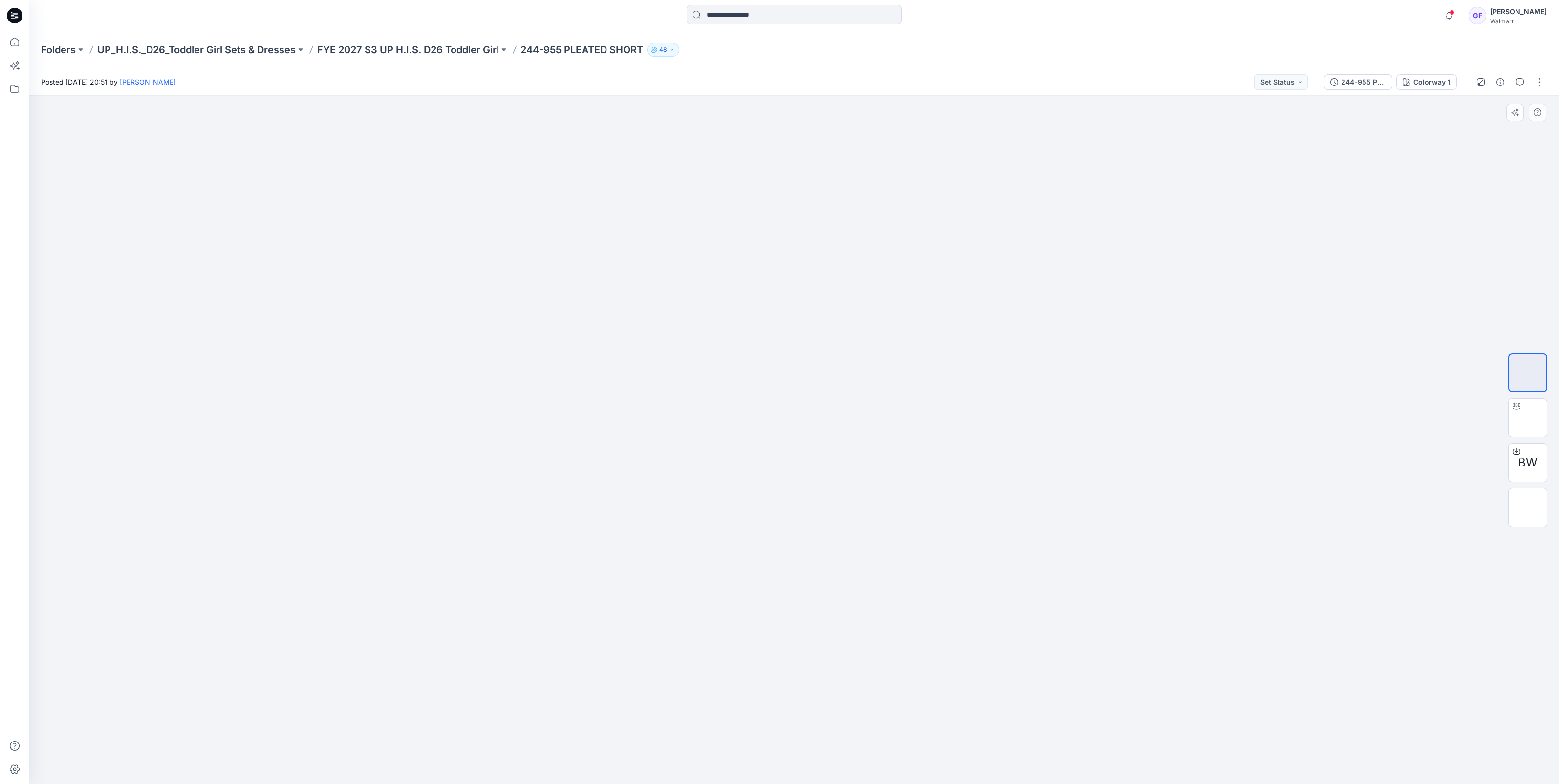
click at [1549, 150] on div at bounding box center [794, 440] width 1530 height 688
click at [1535, 76] on button "button" at bounding box center [1540, 82] width 16 height 16
click at [1472, 131] on p "Edit" at bounding box center [1477, 132] width 12 height 10
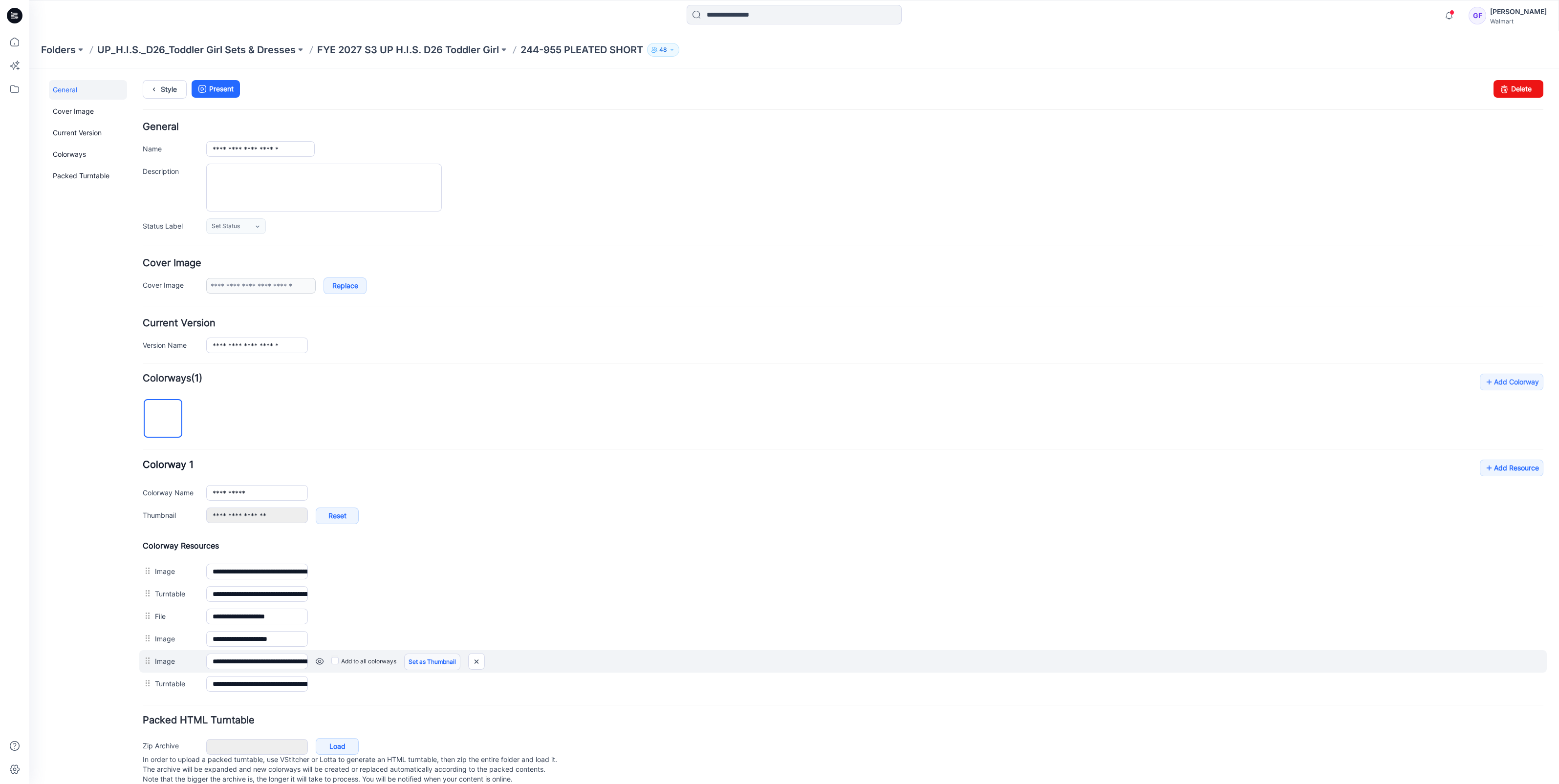
click at [436, 661] on link "Set as Thumbnail" at bounding box center [432, 661] width 56 height 16
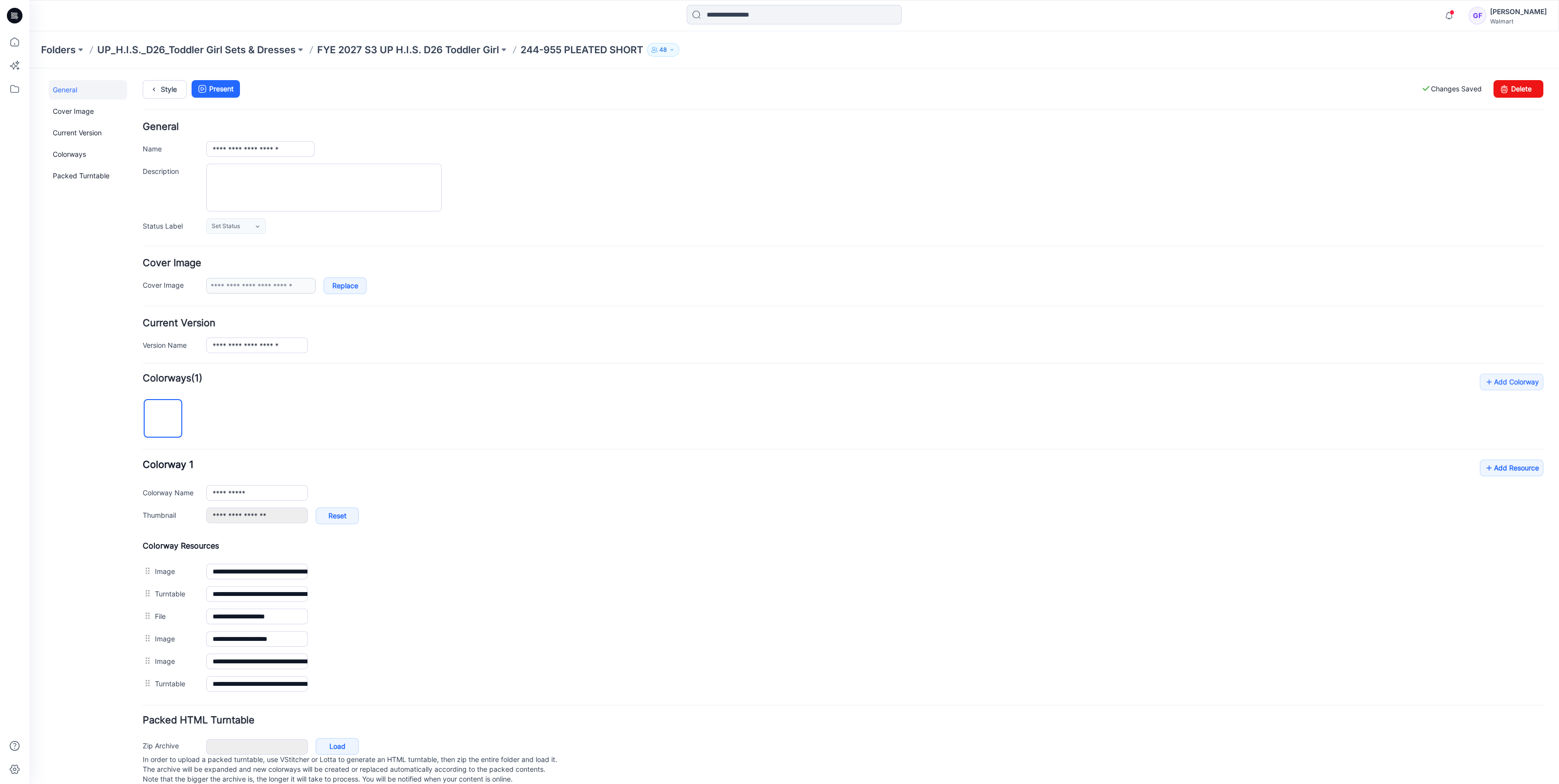
click at [29, 68] on link "Unset as Thumbnail" at bounding box center [29, 68] width 0 height 0
click at [483, 567] on img at bounding box center [484, 572] width 16 height 16
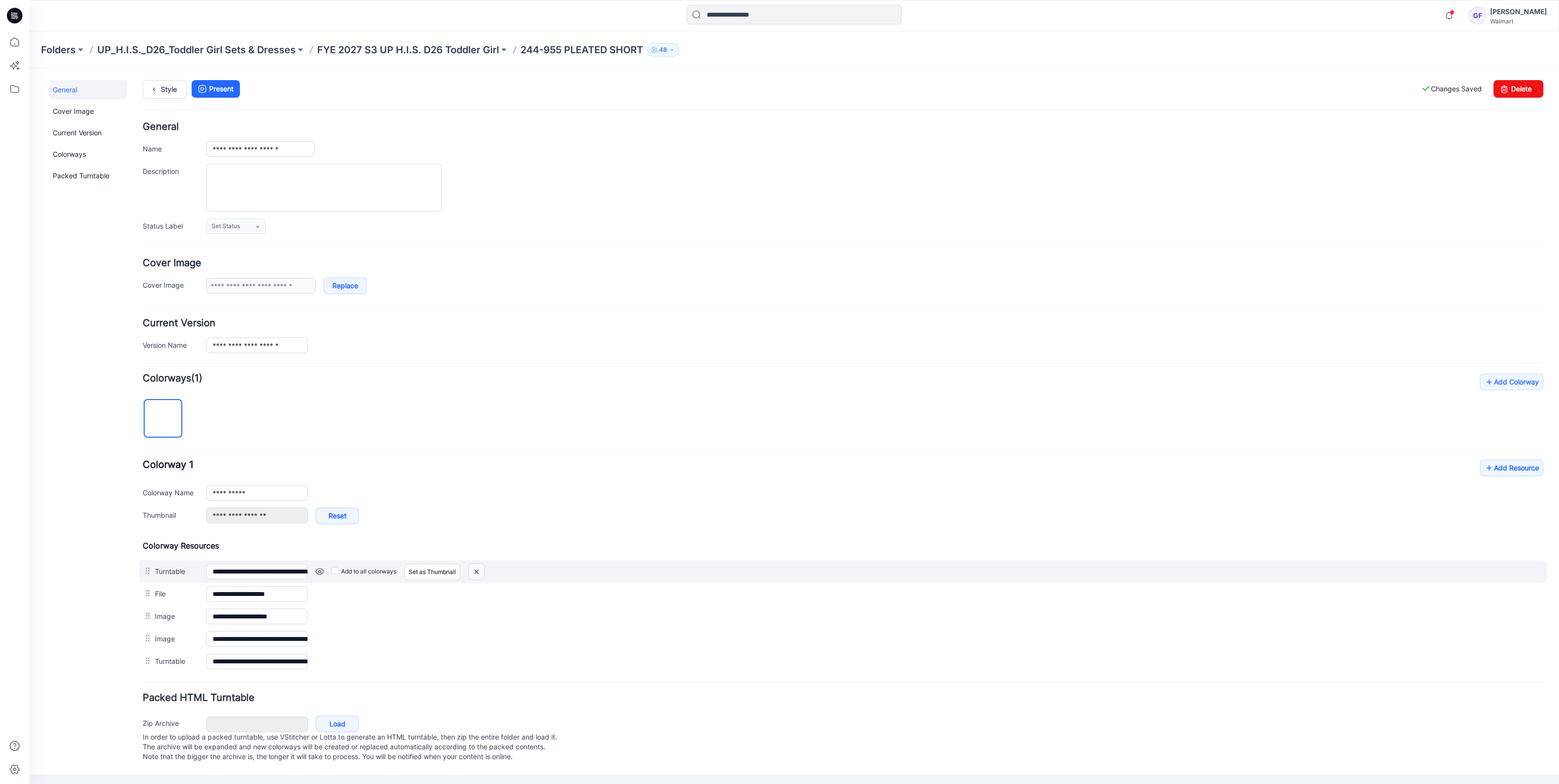
drag, startPoint x: 475, startPoint y: 567, endPoint x: 870, endPoint y: 115, distance: 600.3
click at [476, 567] on img at bounding box center [476, 572] width 16 height 16
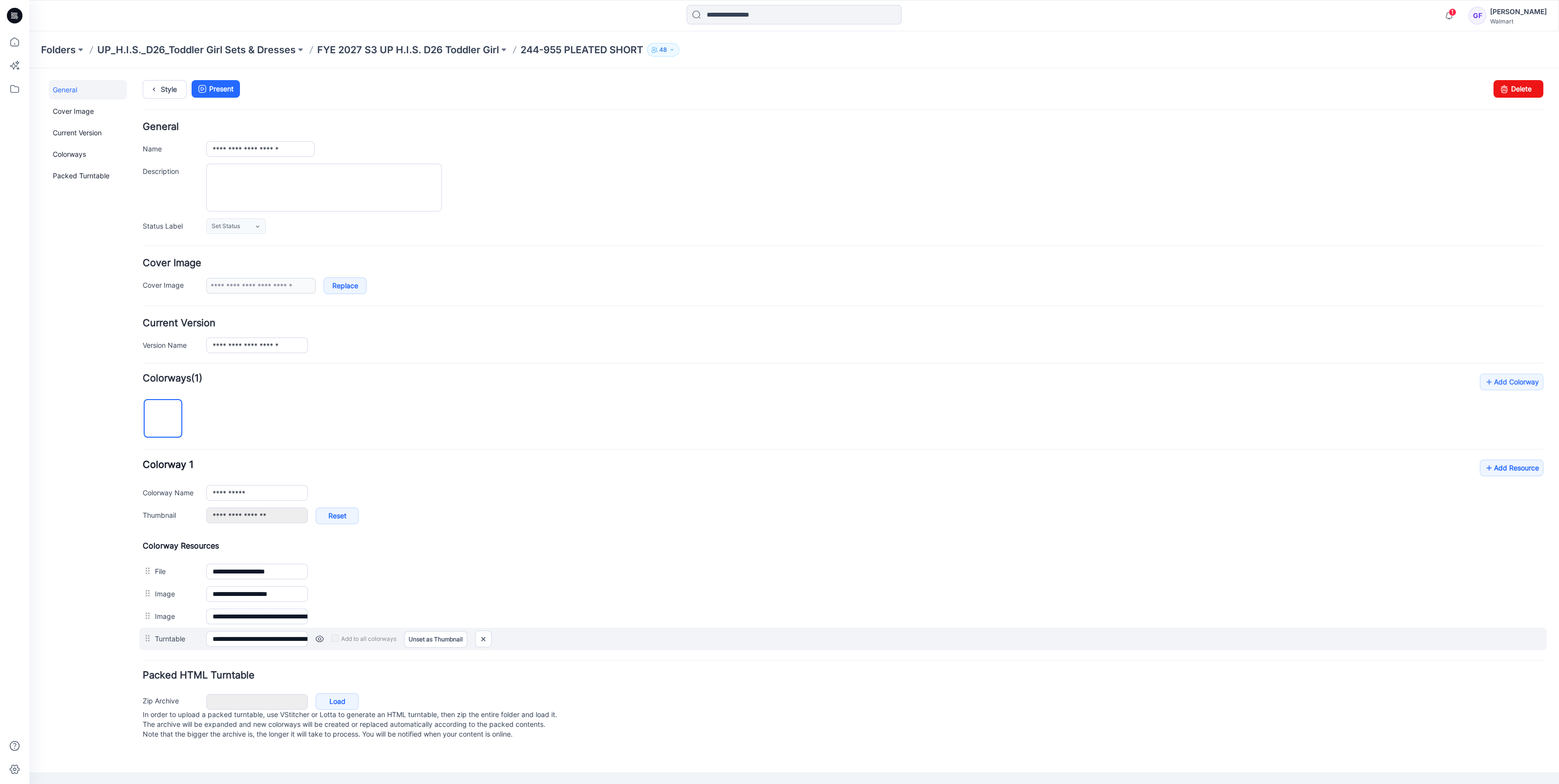
drag, startPoint x: 159, startPoint y: 595, endPoint x: 159, endPoint y: 643, distance: 48.0
click at [160, 648] on div "**********" at bounding box center [843, 595] width 1400 height 109
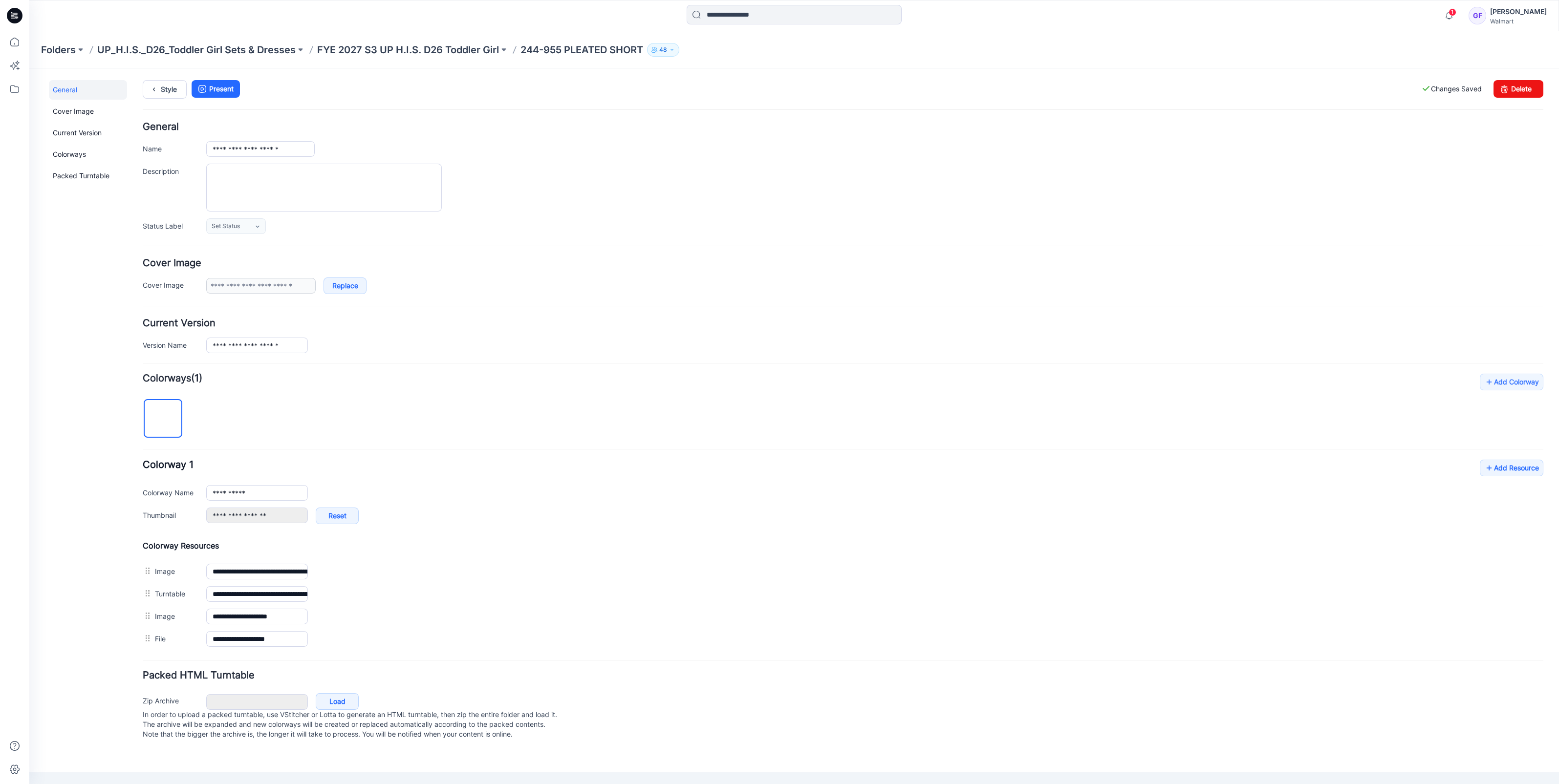
click at [352, 415] on div "**********" at bounding box center [843, 512] width 1400 height 276
click at [369, 42] on div "Folders UP_H.I.S._D26_Toddler Girl Sets & Dresses FYE 2027 S3 UP H.I.S. D26 Tod…" at bounding box center [794, 50] width 1530 height 37
click at [408, 50] on p "FYE 2027 S3 UP H.I.S. D26 Toddler Girl" at bounding box center [408, 50] width 182 height 14
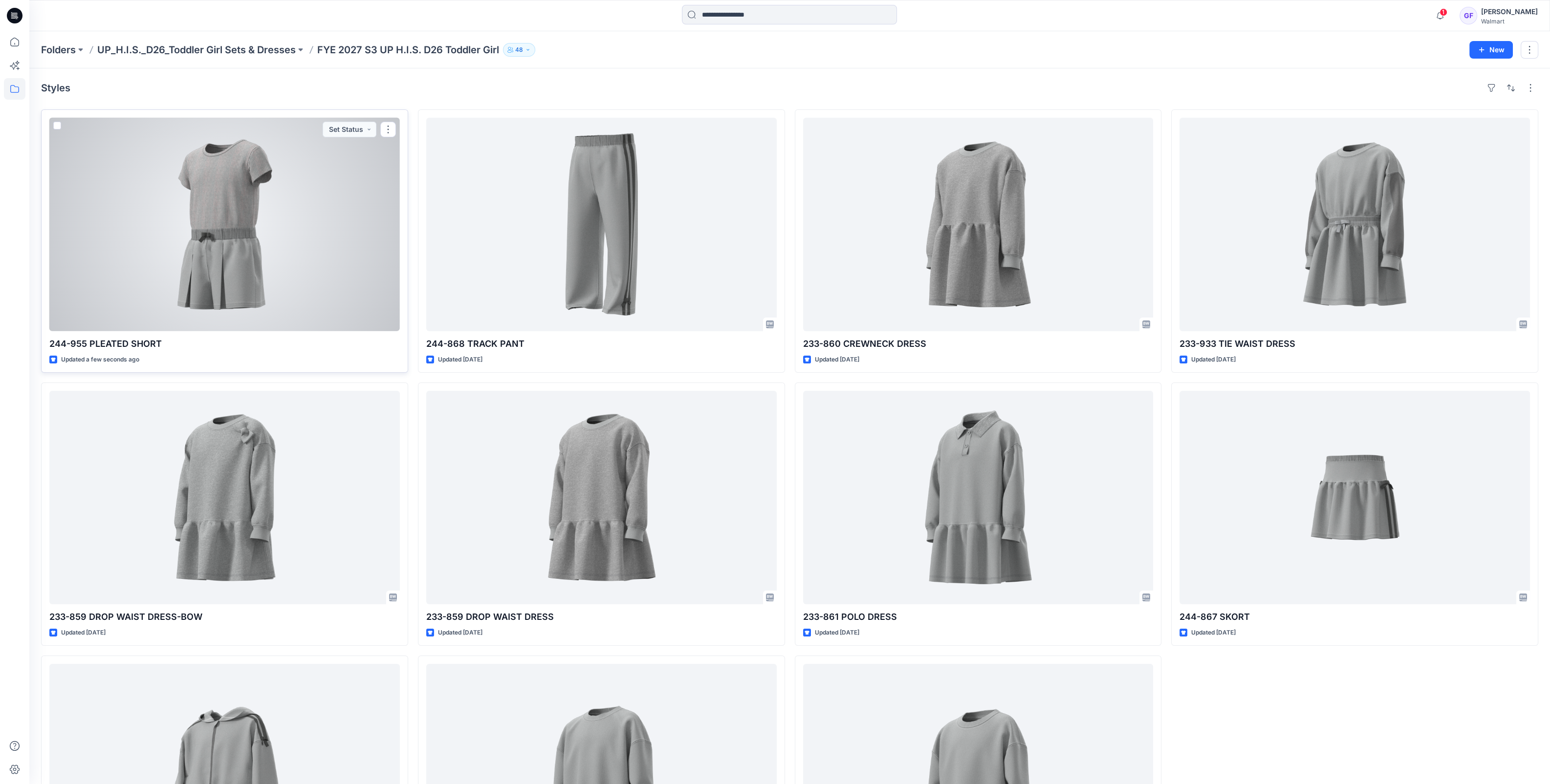
click at [272, 305] on div at bounding box center [225, 224] width 350 height 214
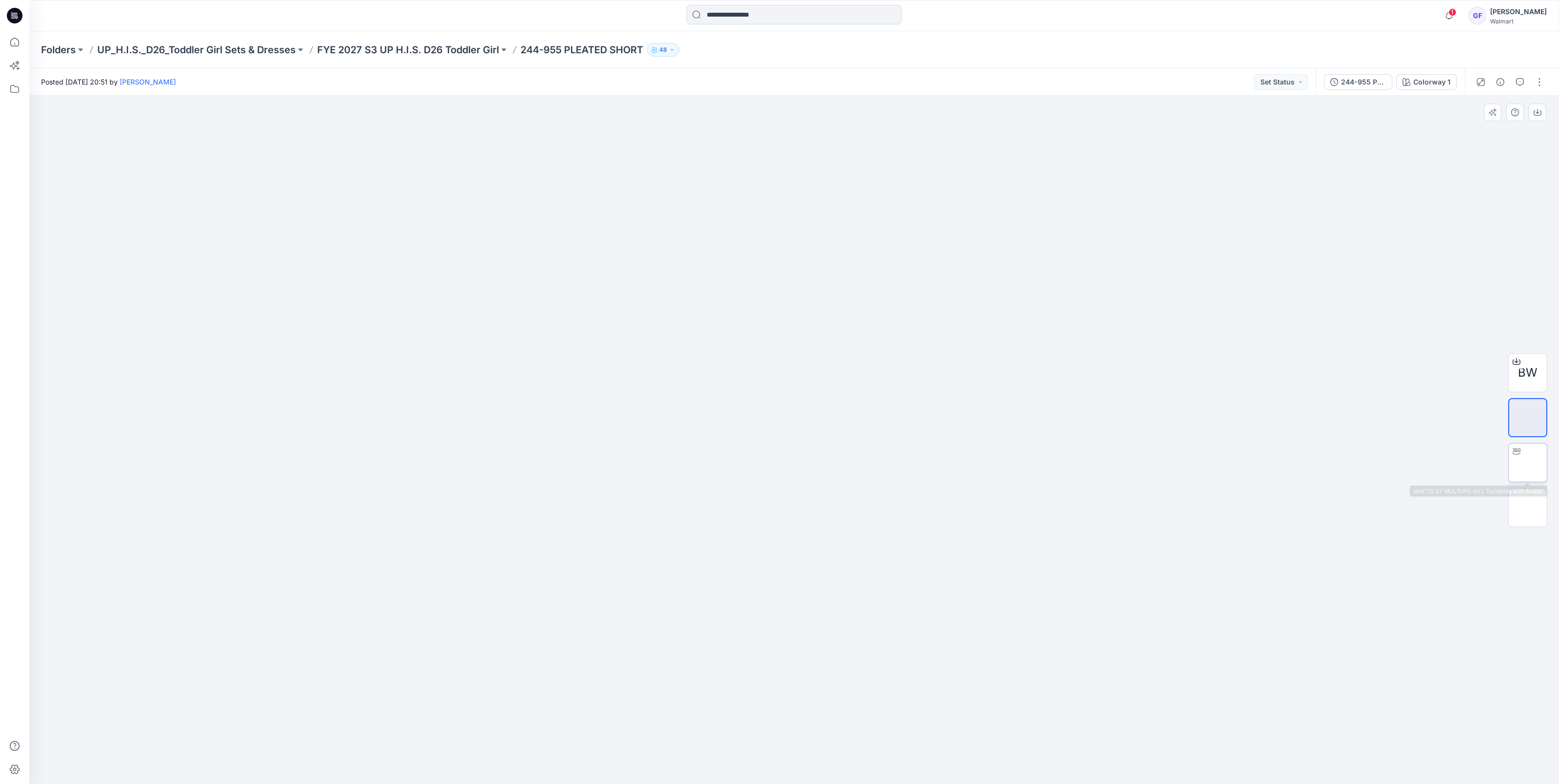
click at [1522, 454] on div at bounding box center [1517, 451] width 16 height 16
click at [992, 331] on div at bounding box center [794, 440] width 1530 height 688
click at [372, 47] on p "FYE 2027 S3 UP H.I.S. D26 Toddler Girl" at bounding box center [408, 50] width 182 height 14
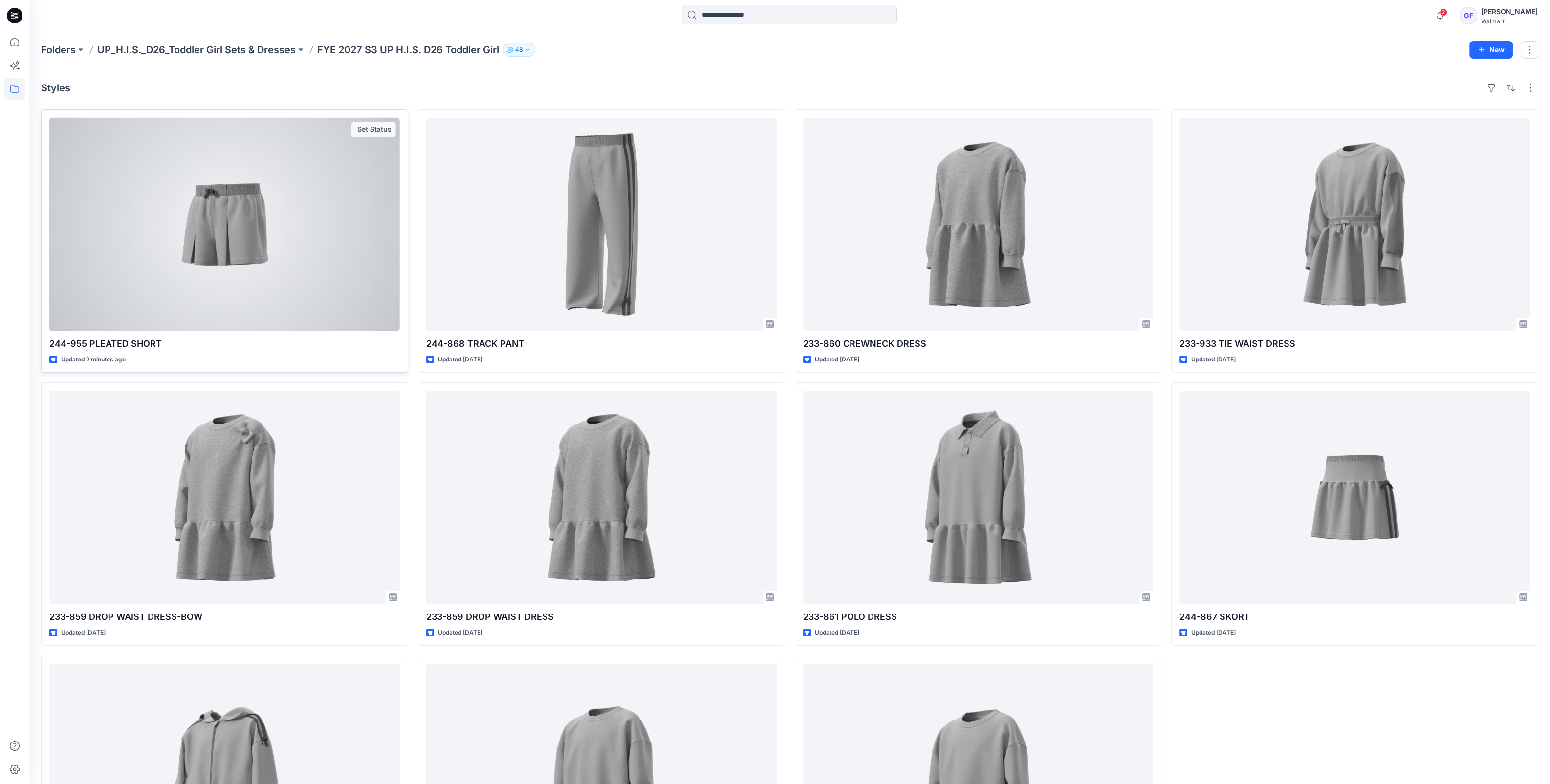
click at [248, 245] on div at bounding box center [225, 224] width 350 height 214
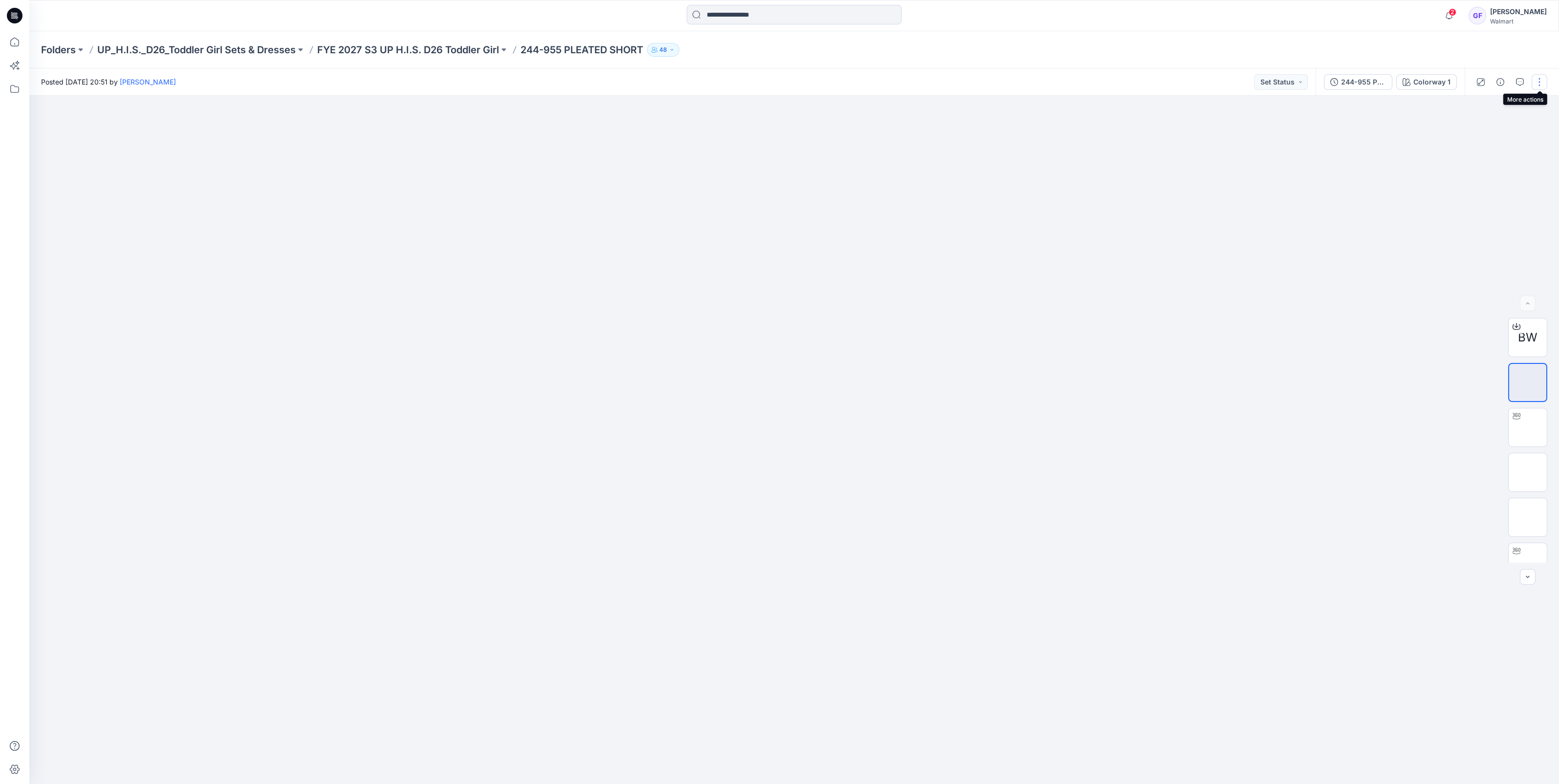
click at [1538, 85] on button "button" at bounding box center [1540, 82] width 16 height 16
click at [1471, 131] on p "Edit" at bounding box center [1477, 132] width 12 height 10
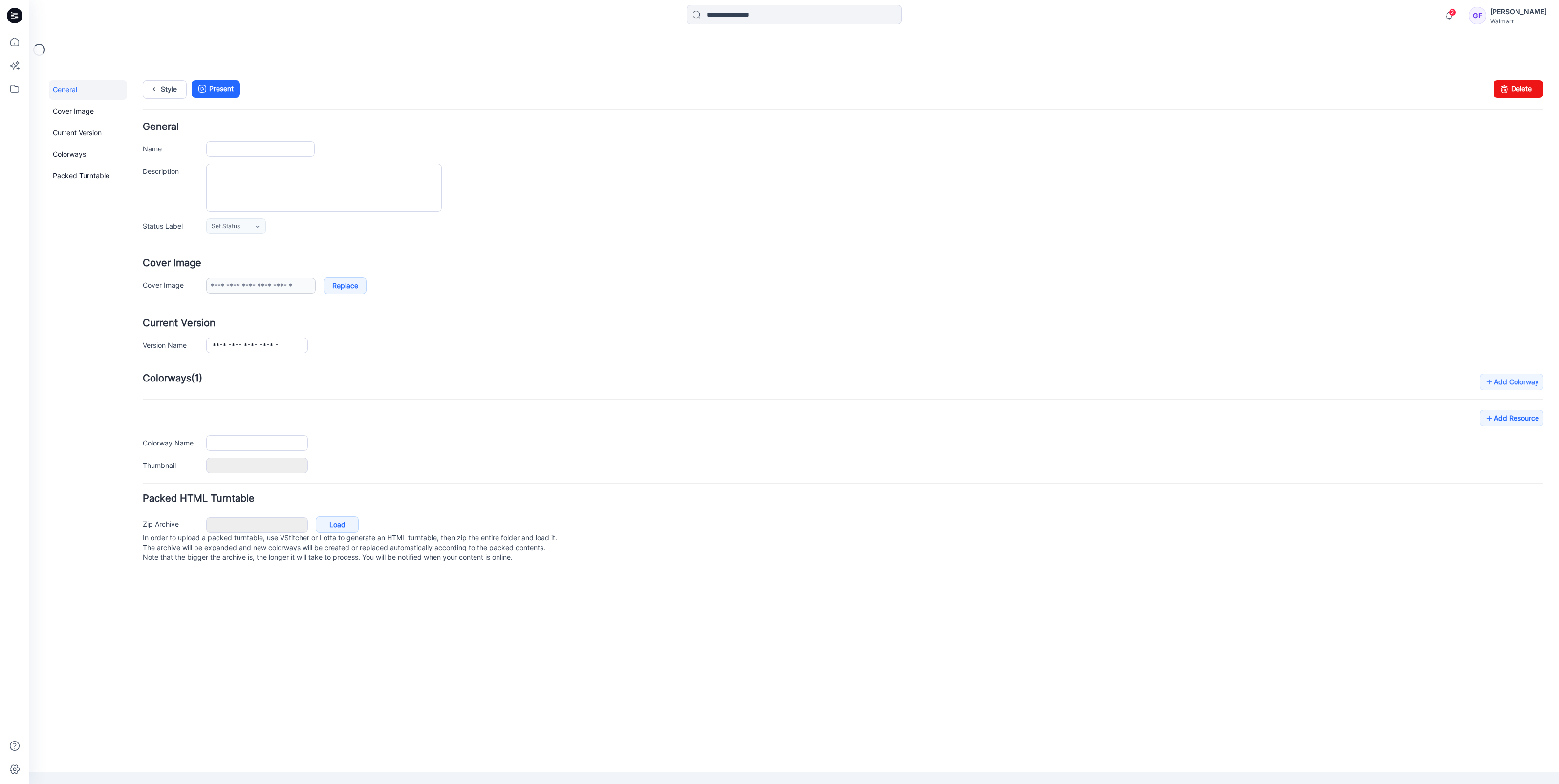
type input "**********"
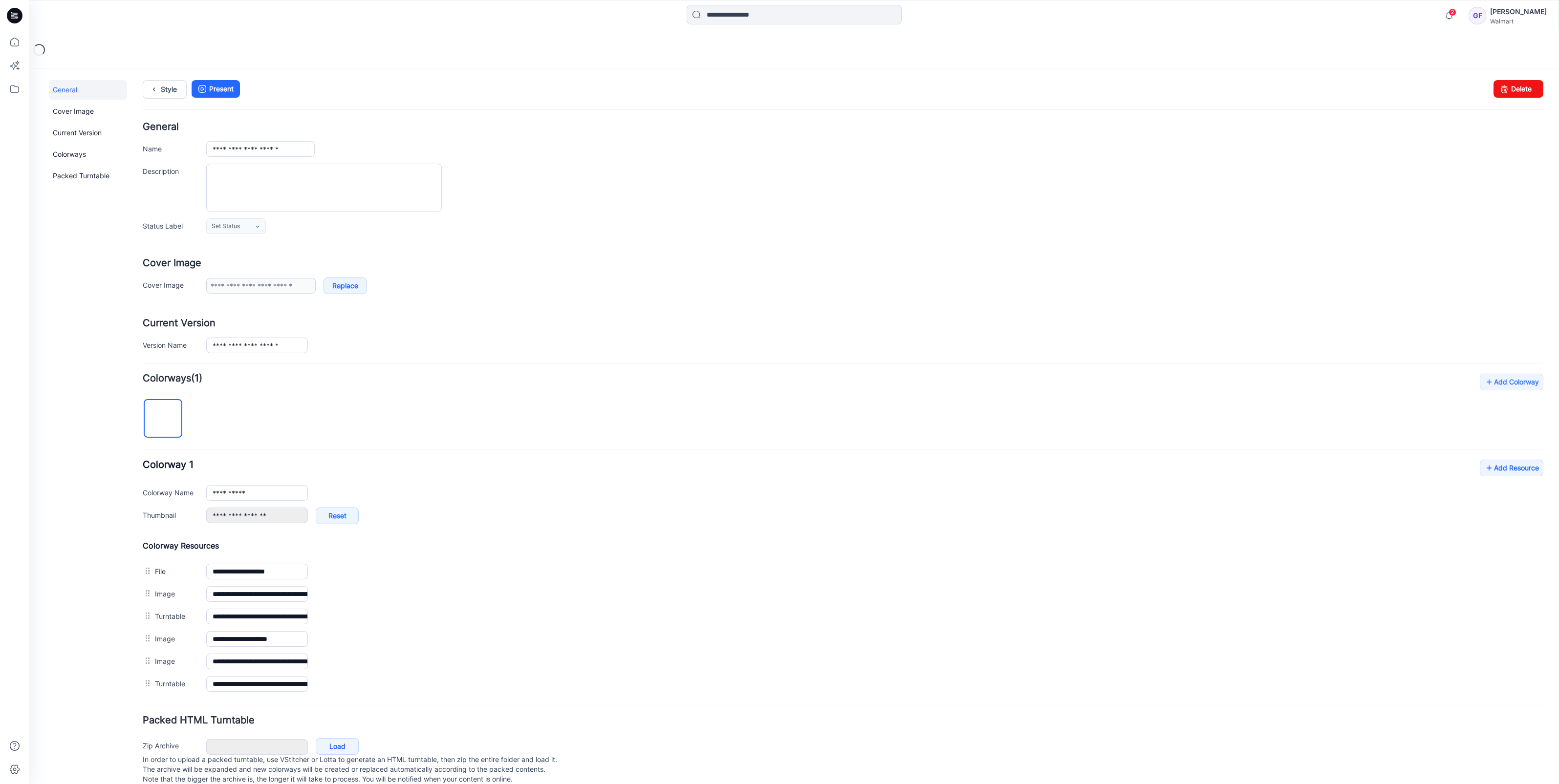
scroll to position [20, 0]
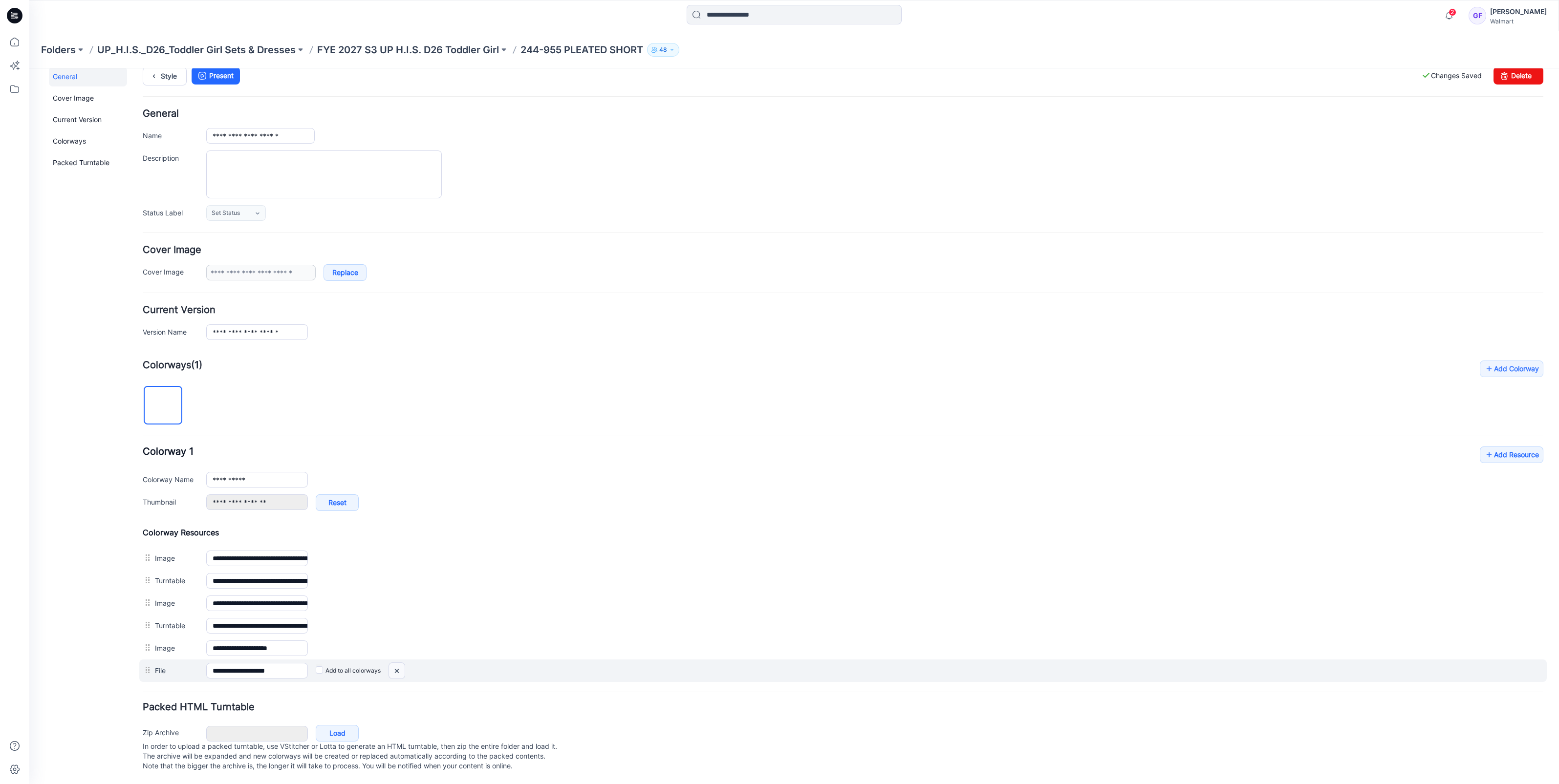
drag, startPoint x: 854, startPoint y: 99, endPoint x: 395, endPoint y: 661, distance: 725.6
click at [395, 663] on img at bounding box center [397, 671] width 16 height 16
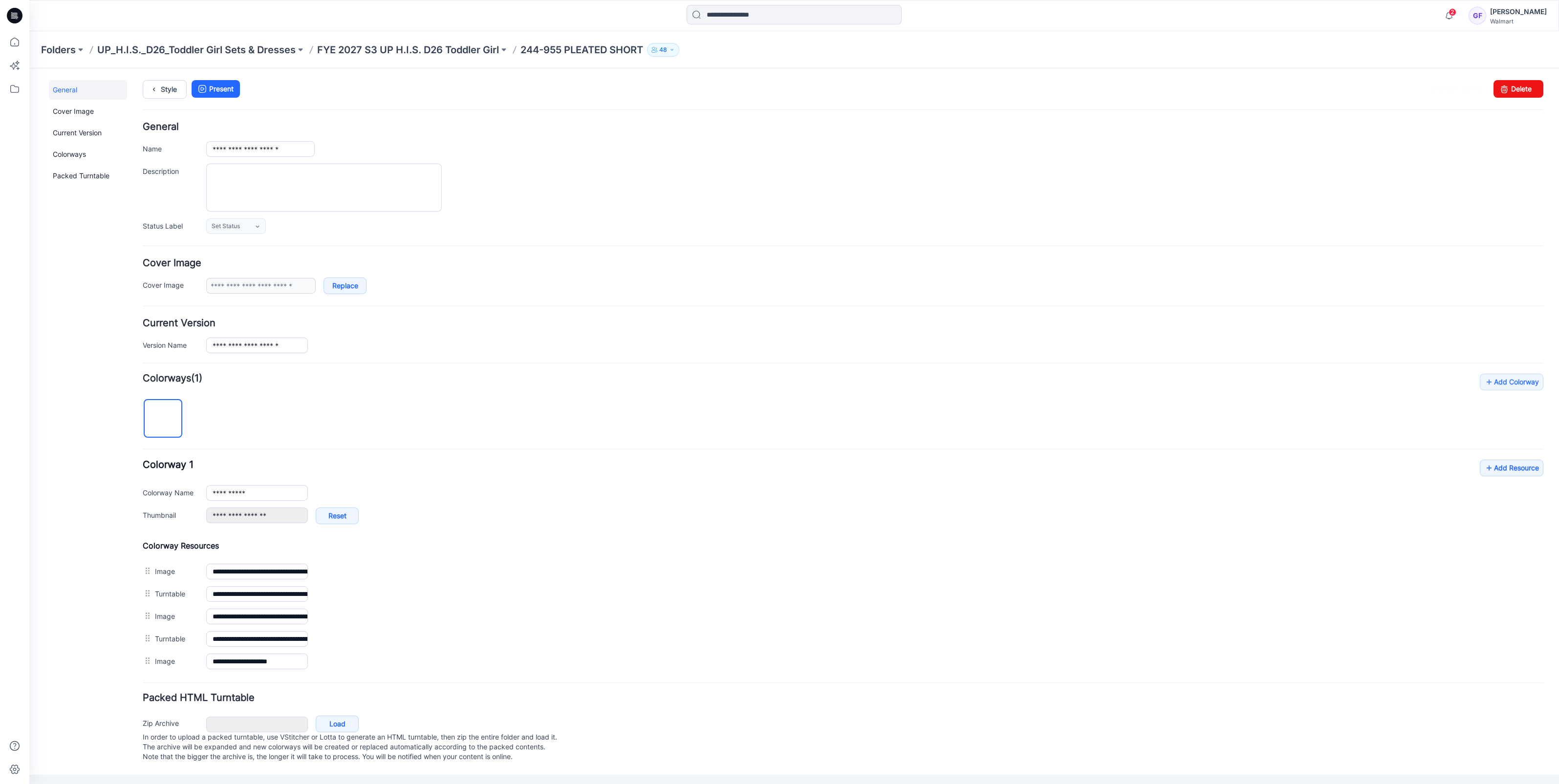
scroll to position [0, 0]
click at [1491, 460] on link "Add Resource" at bounding box center [1511, 468] width 64 height 16
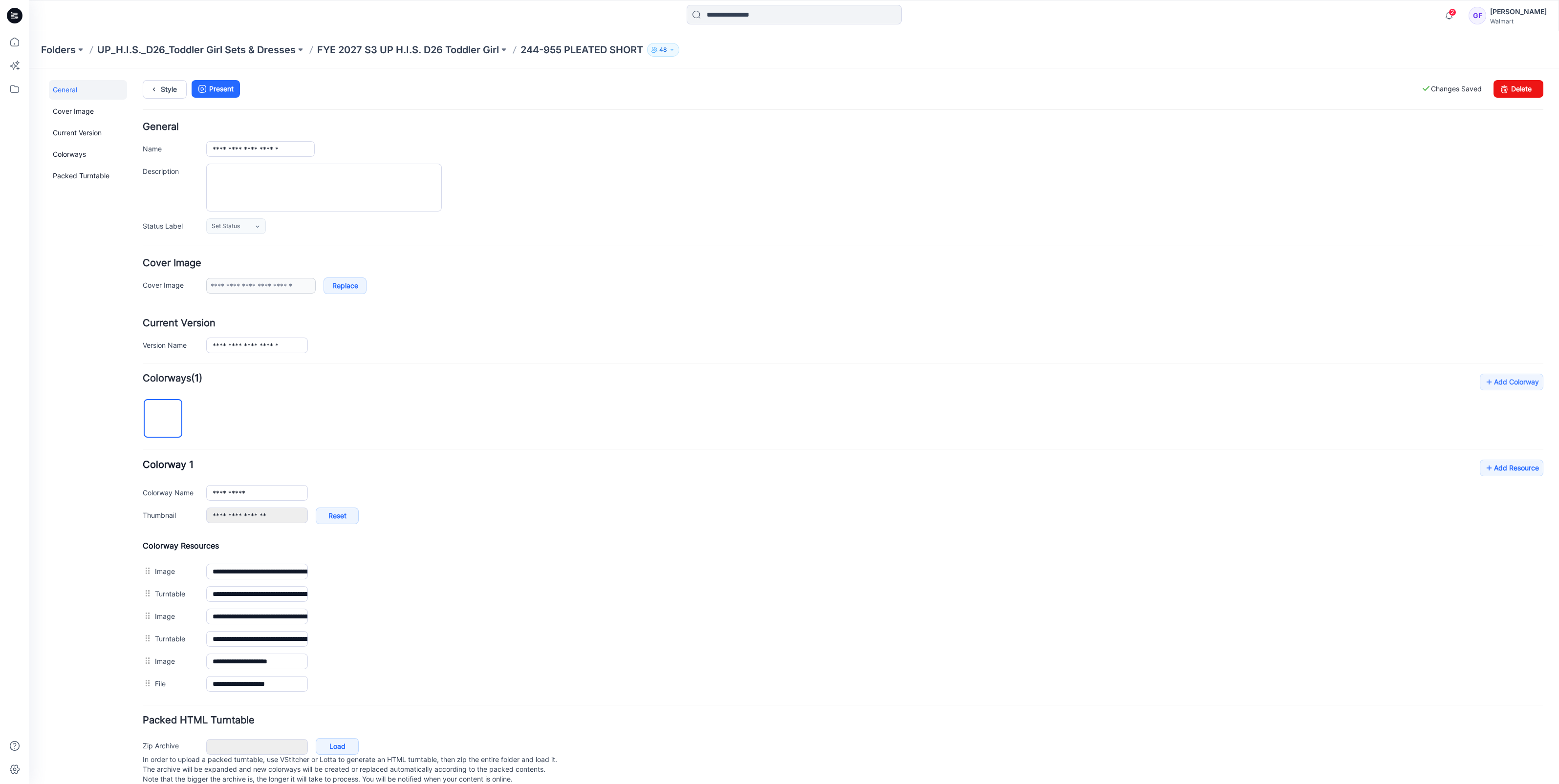
click at [29, 68] on link "Set as Thumbnail" at bounding box center [29, 68] width 0 height 0
type input "**********"
click at [405, 54] on p "FYE 2027 S3 UP H.I.S. D26 Toddler Girl" at bounding box center [408, 50] width 182 height 14
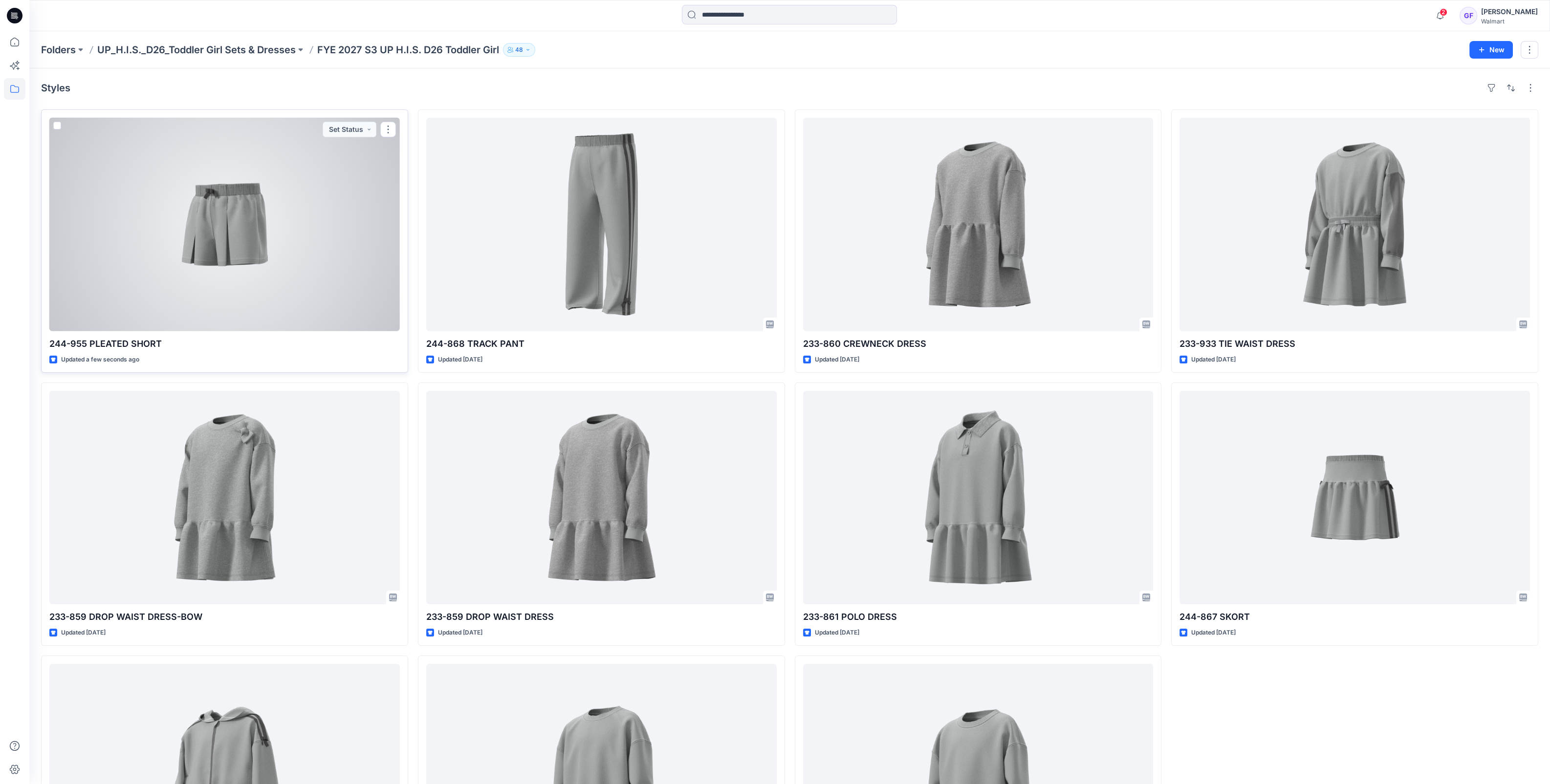
click at [310, 207] on div at bounding box center [225, 224] width 350 height 214
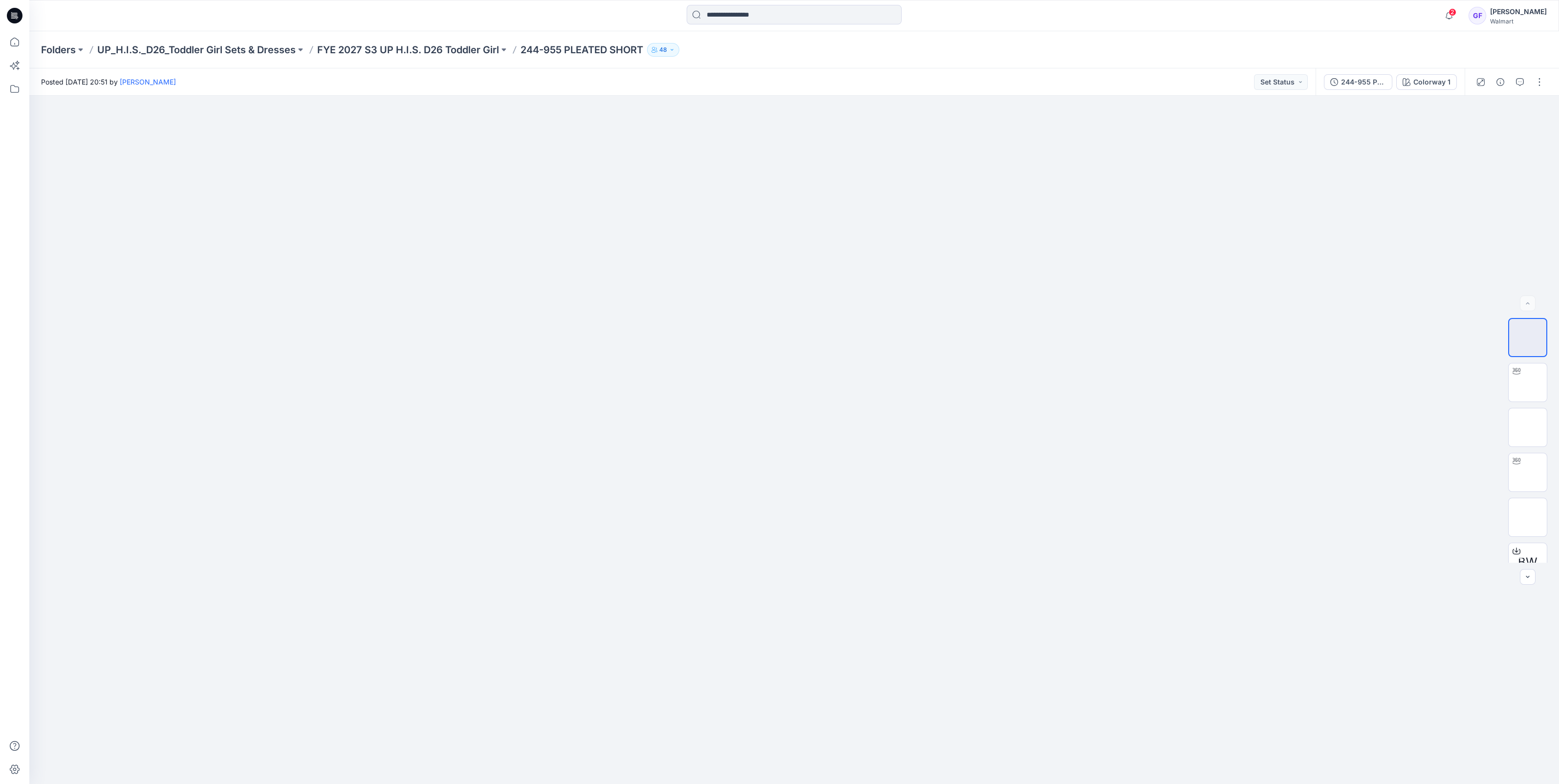
click at [1049, 42] on div "Folders UP_H.I.S._D26_Toddler Girl Sets & Dresses FYE 2027 S3 UP H.I.S. D26 Tod…" at bounding box center [794, 50] width 1530 height 37
